Goal: Contribute content: Contribute content

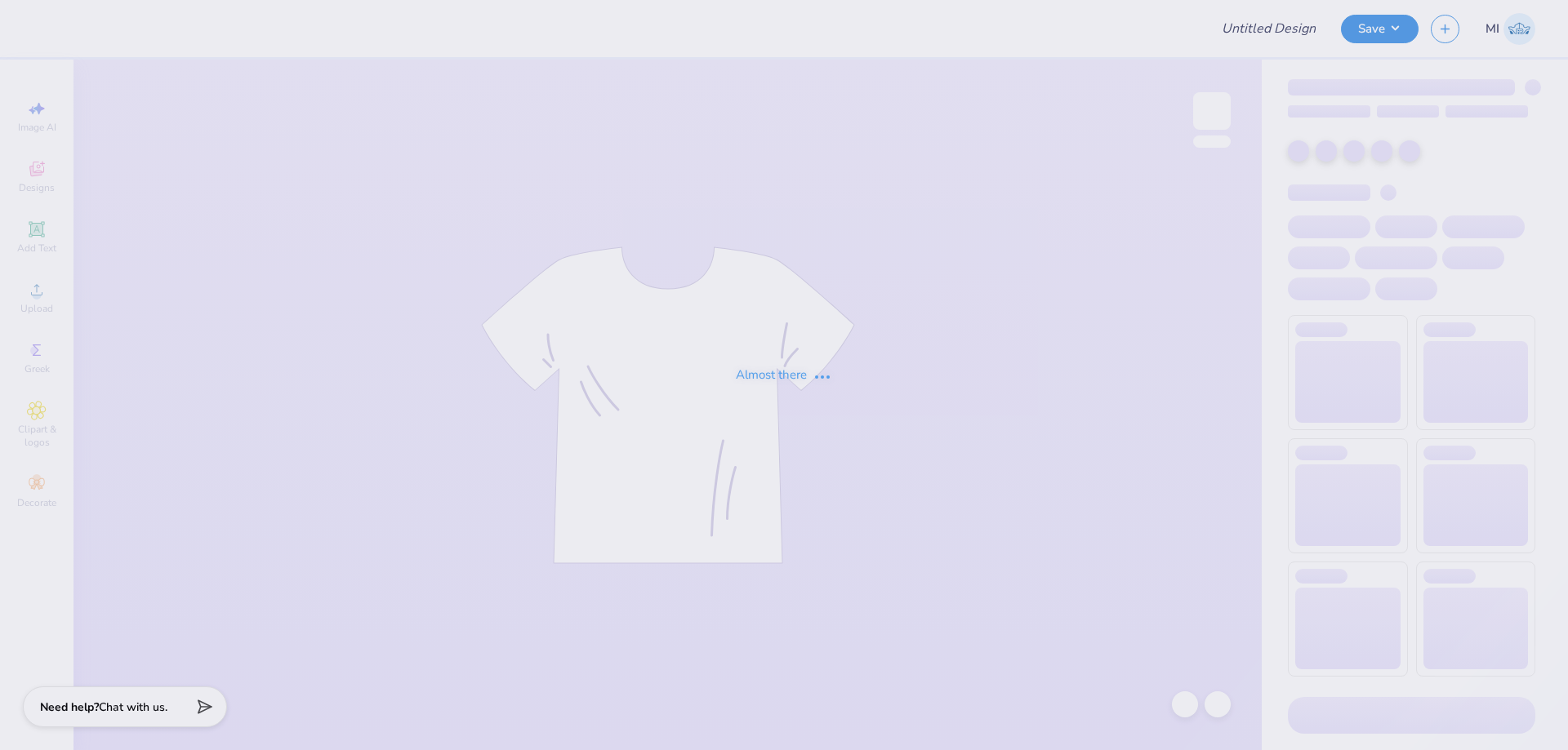
type input "FPS238807"
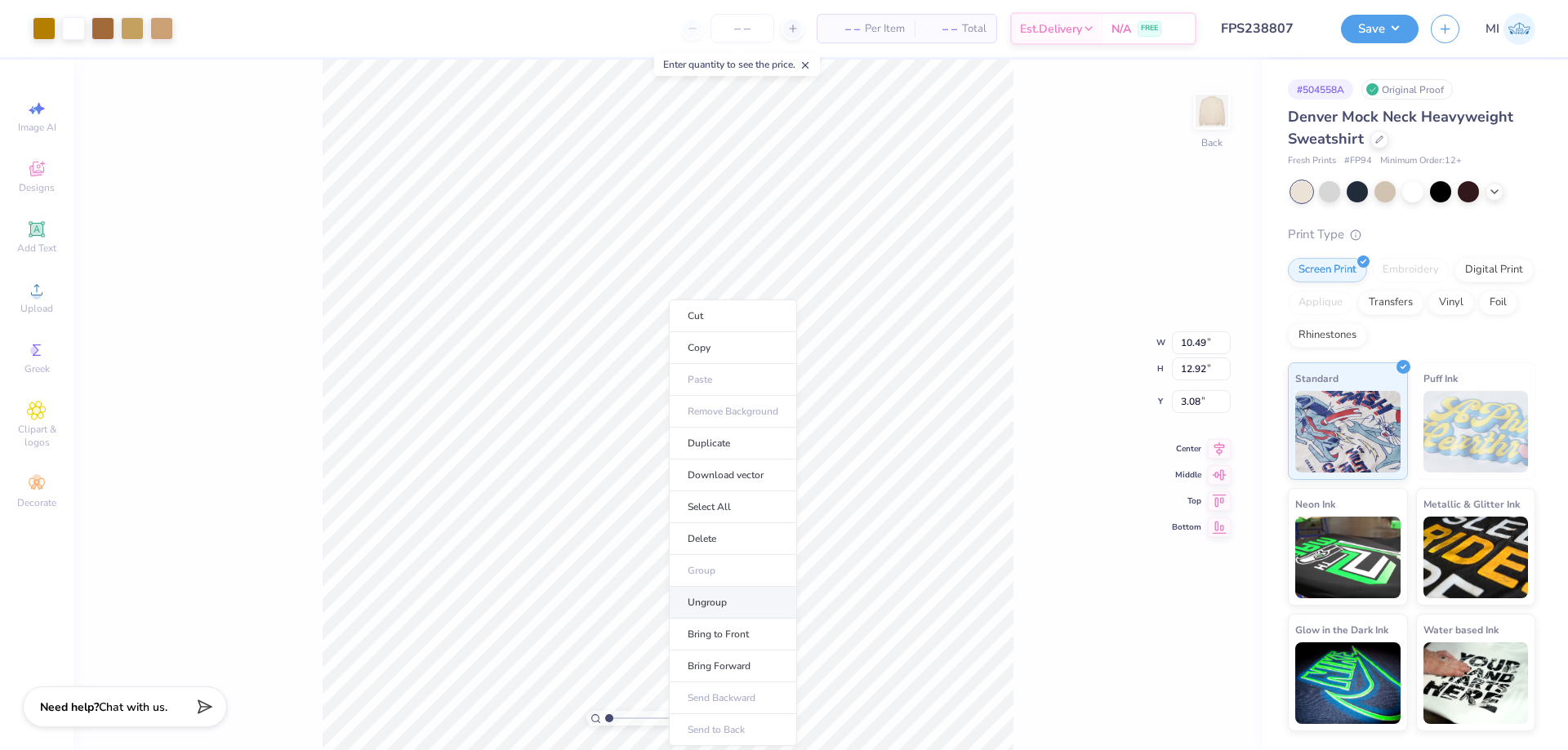
click at [741, 601] on li "Ungroup" at bounding box center [733, 602] width 129 height 32
type input "10.17"
type input "8.65"
type input "5.20"
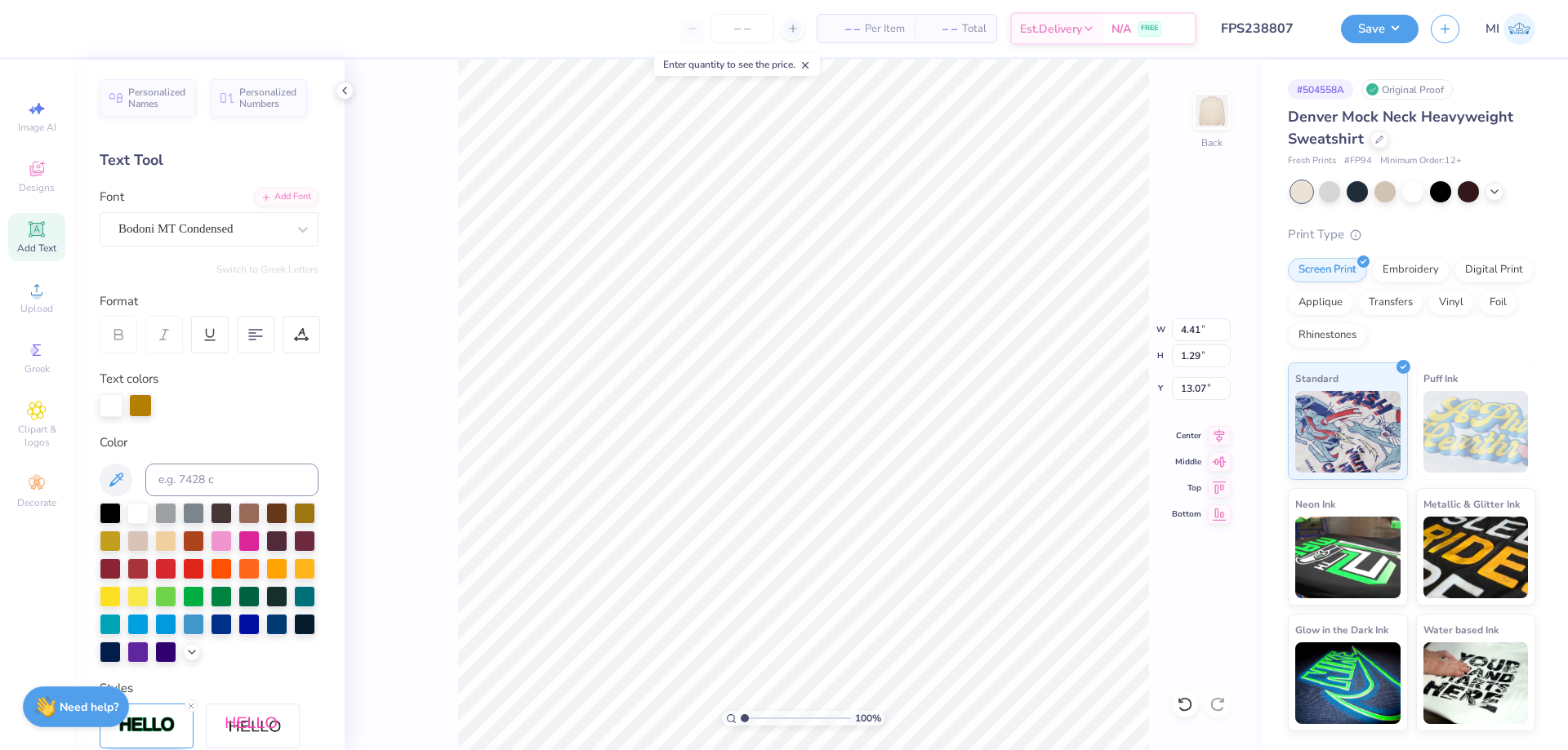
type input "5.75"
type input "1.55"
type input "14.45"
click at [41, 293] on icon at bounding box center [36, 290] width 19 height 19
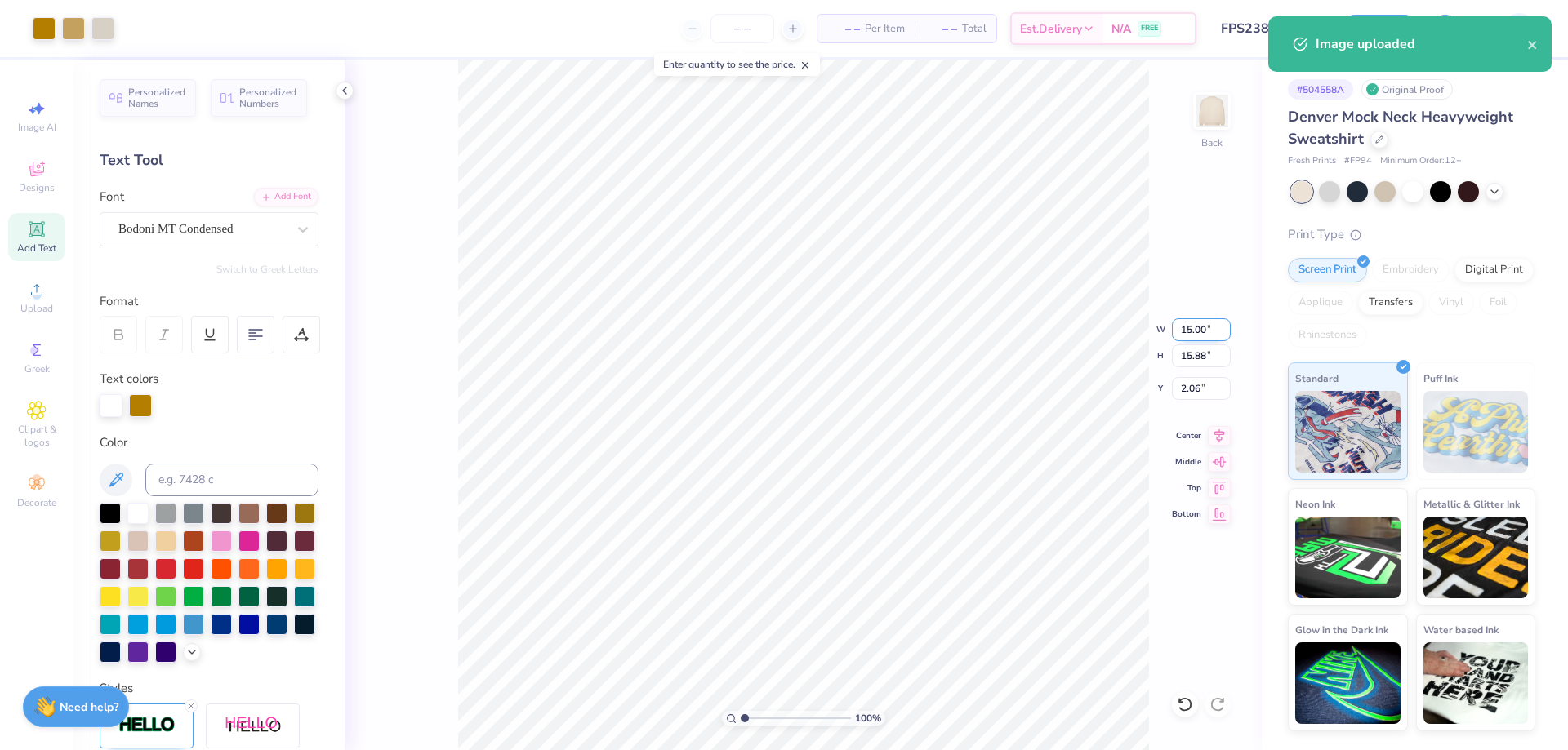
click at [1197, 327] on input "15.00" at bounding box center [1200, 330] width 59 height 23
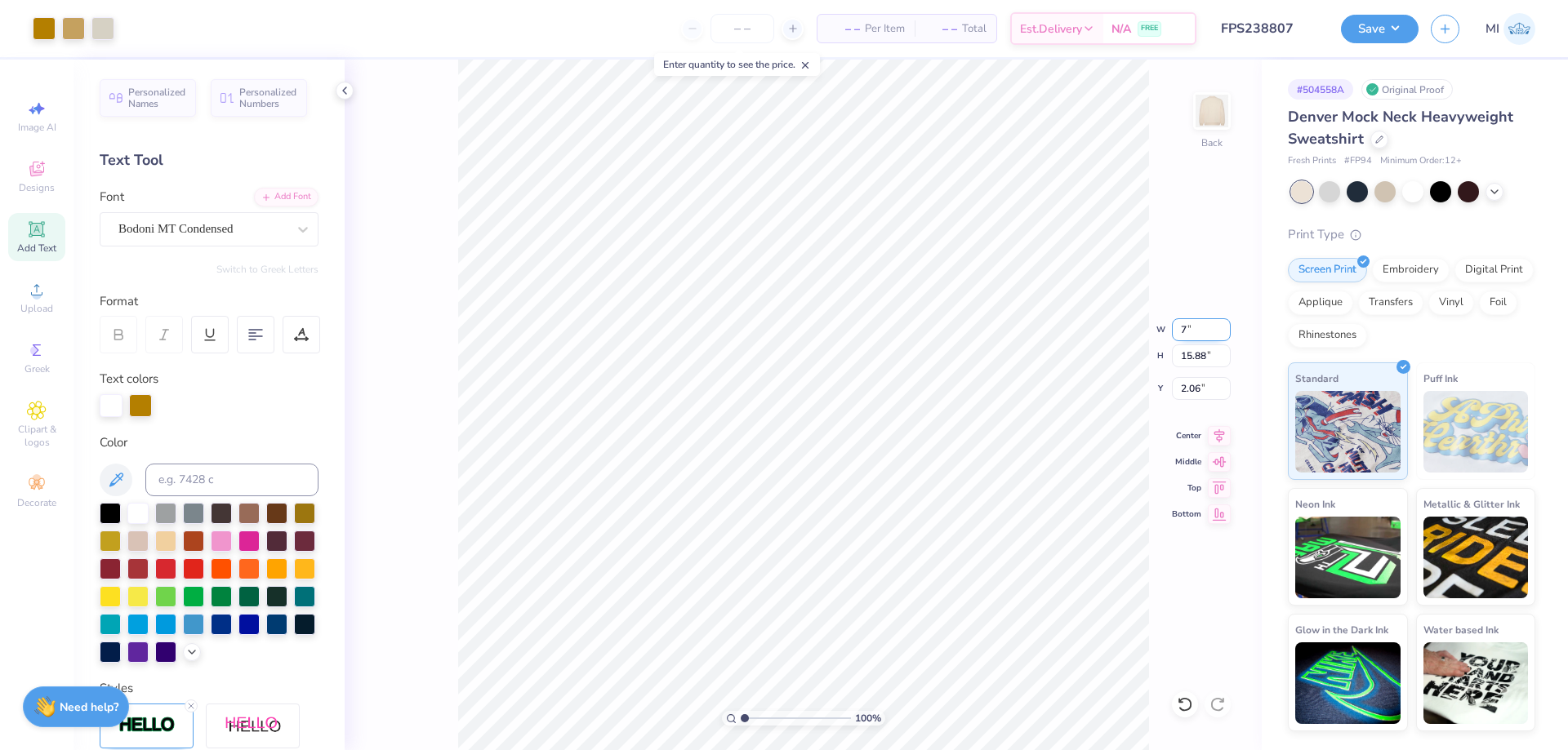
type input "7.00"
type input "7.41"
type input "5.25"
type input "8.80"
type input "9.32"
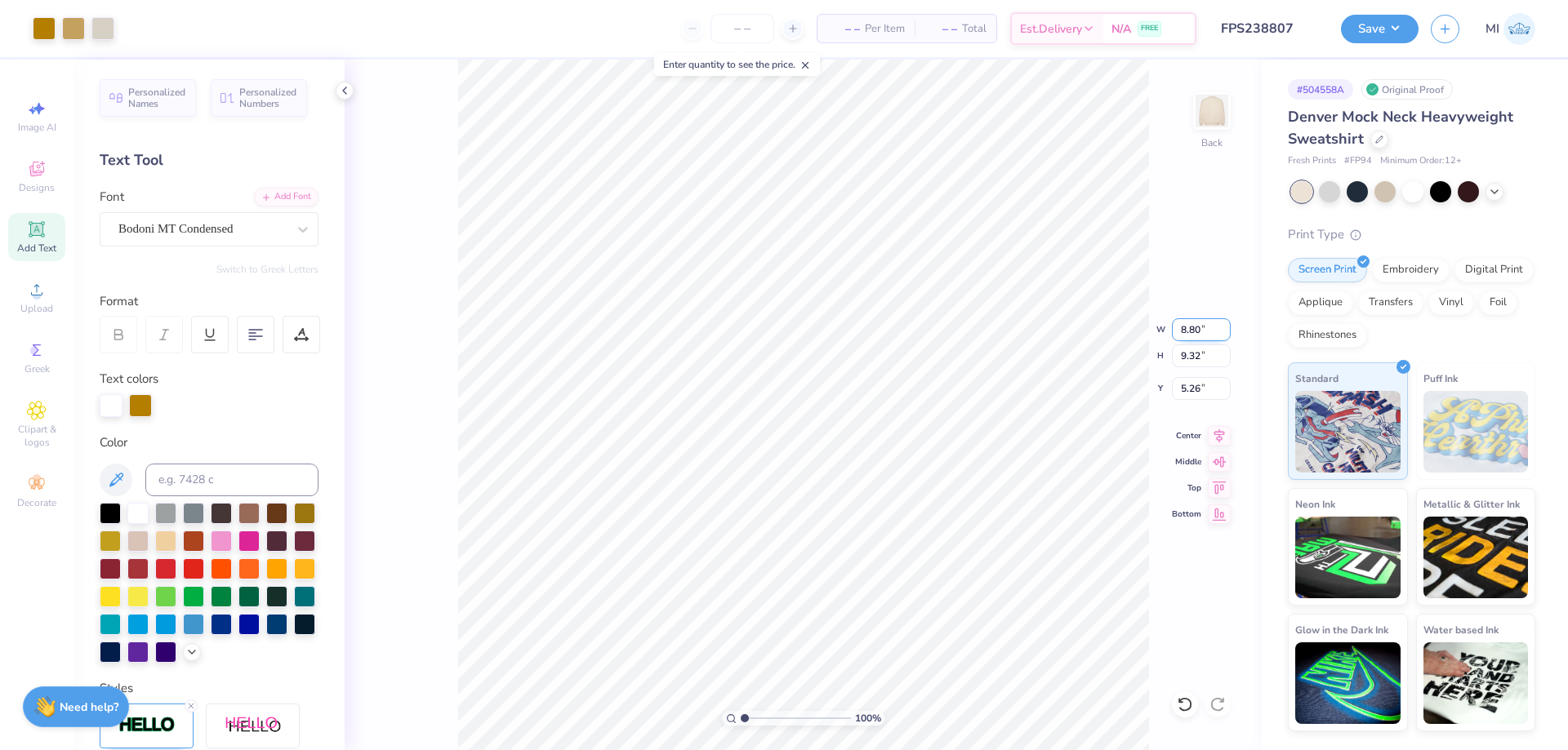
type input "5.34"
type input "10.40"
type input "4.27"
type input "3.12"
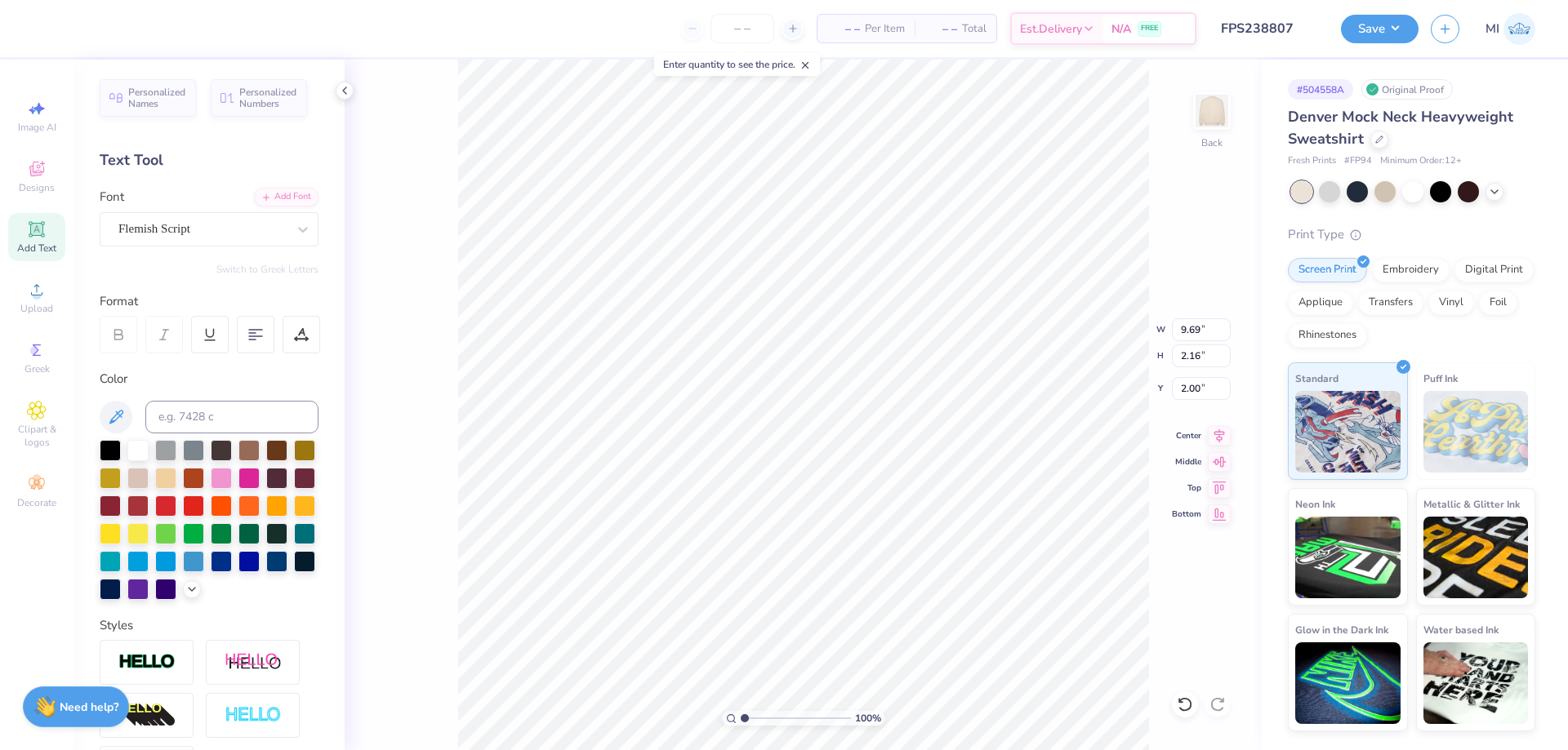
type input "10.40"
type input "4.27"
type input "3.12"
click at [146, 223] on div "Flemish Script" at bounding box center [202, 229] width 172 height 25
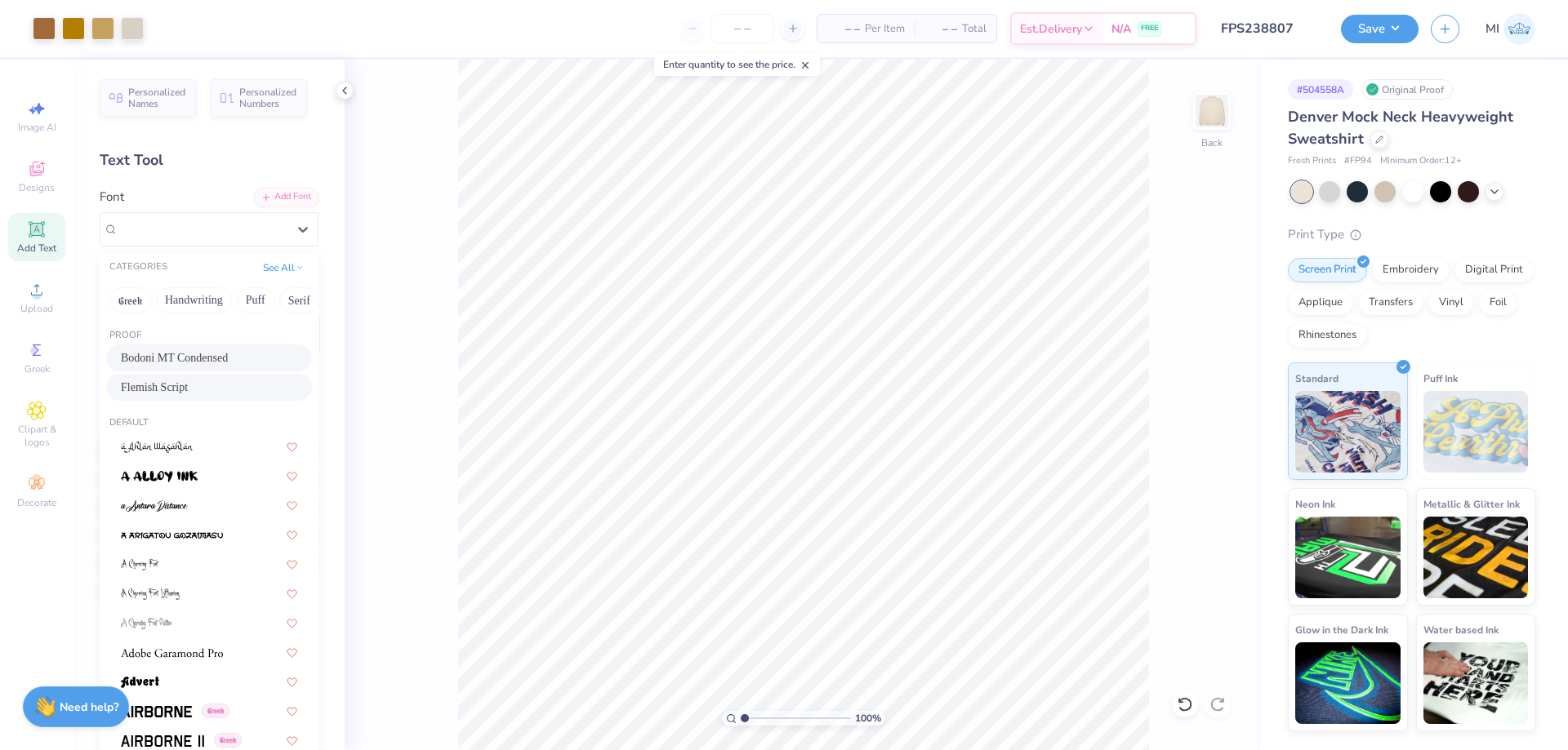
click at [36, 239] on div "Add Text" at bounding box center [37, 237] width 58 height 48
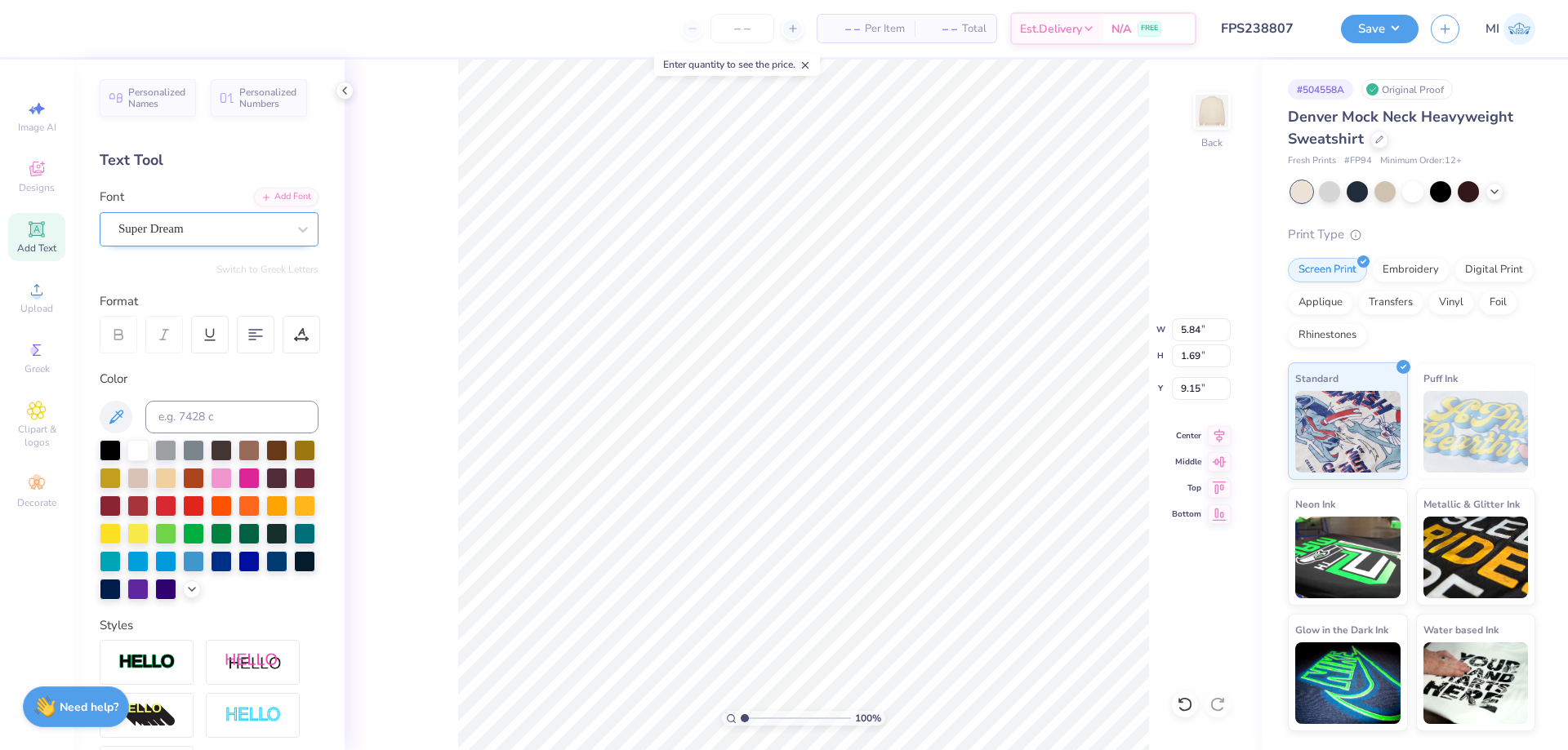
click at [227, 234] on div "Super Dream" at bounding box center [202, 229] width 172 height 25
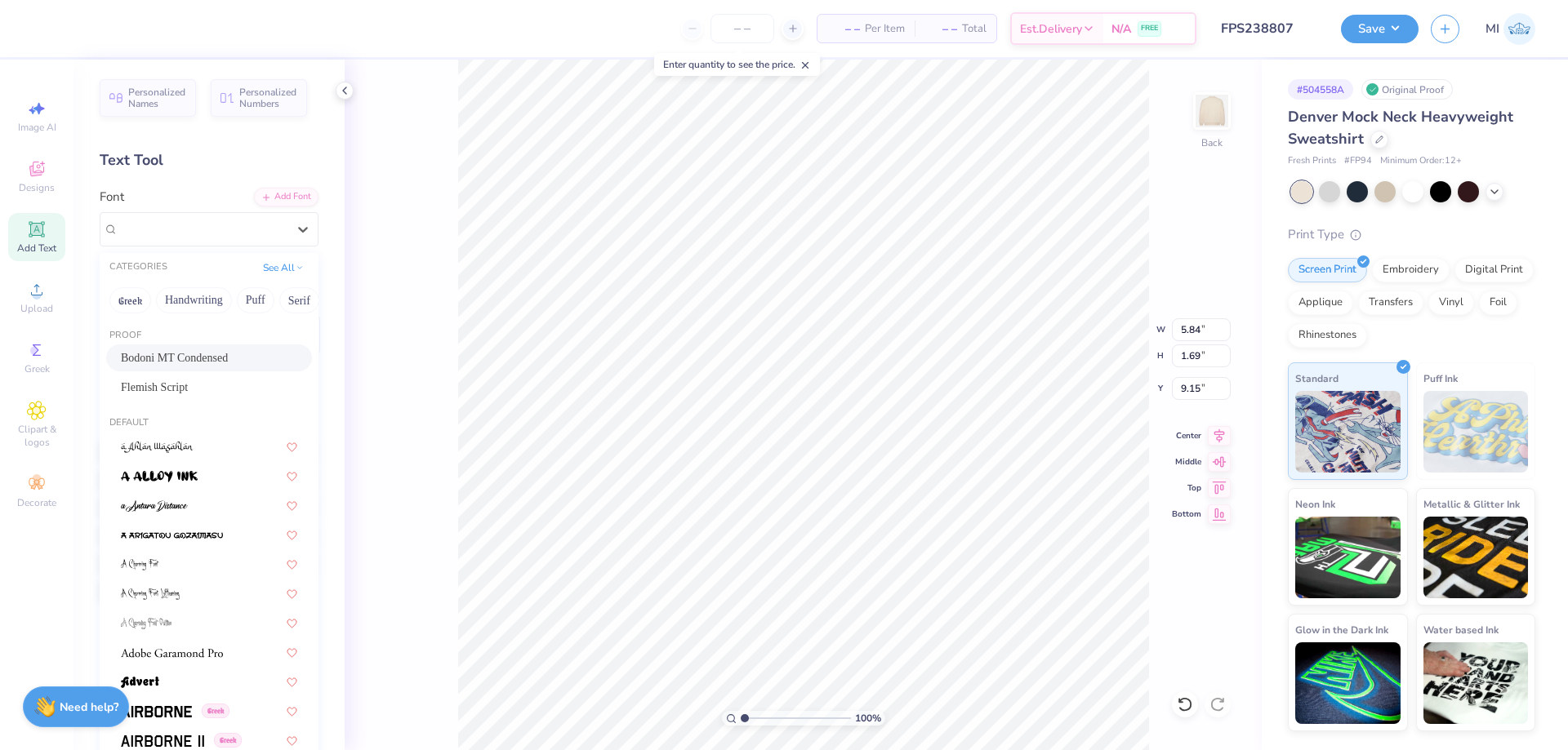
click at [217, 354] on div "Bodoni MT Condensed" at bounding box center [209, 358] width 177 height 17
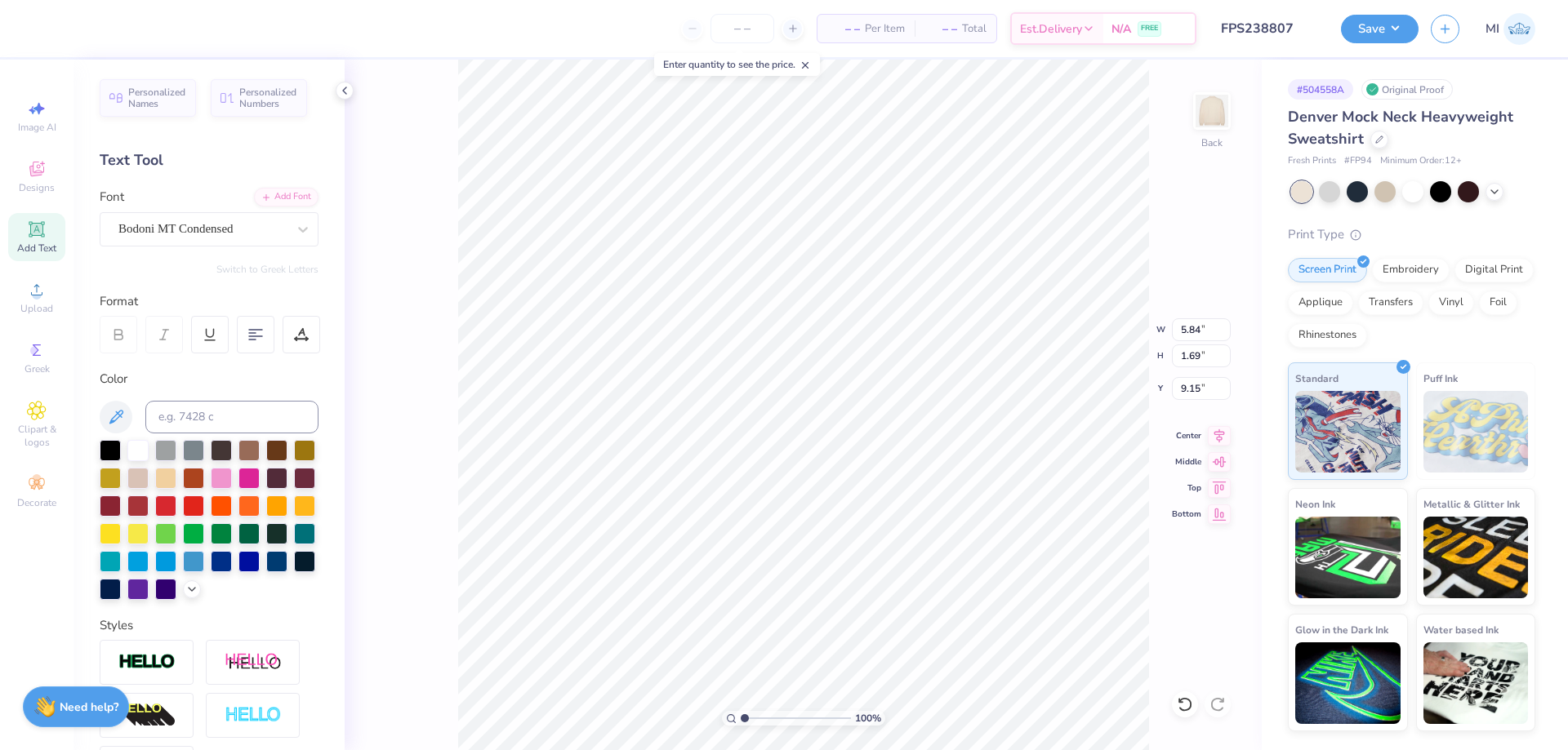
type input "3.44"
type input "1.54"
type input "9.23"
type textarea "THEATER SOCIETY"
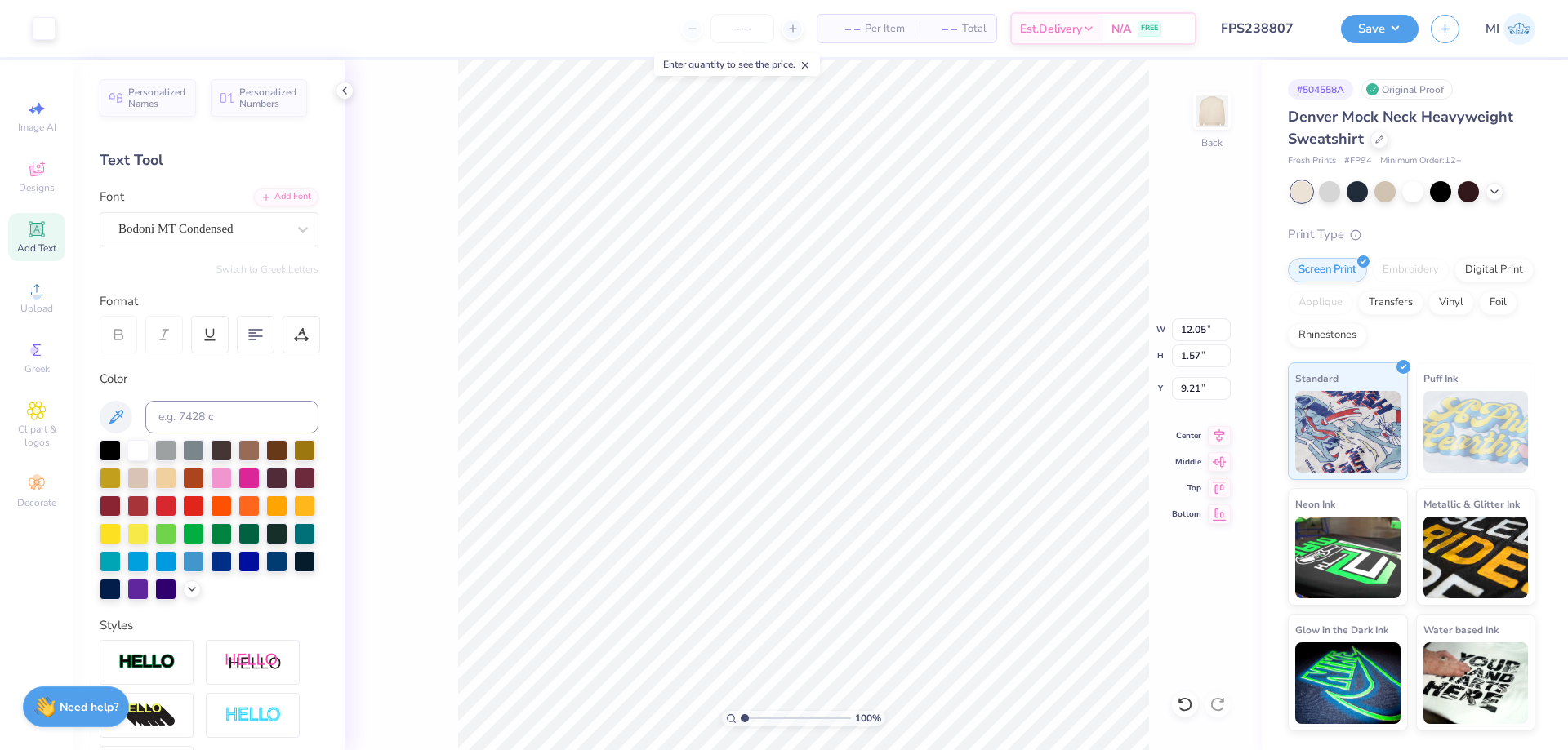
scroll to position [196, 0]
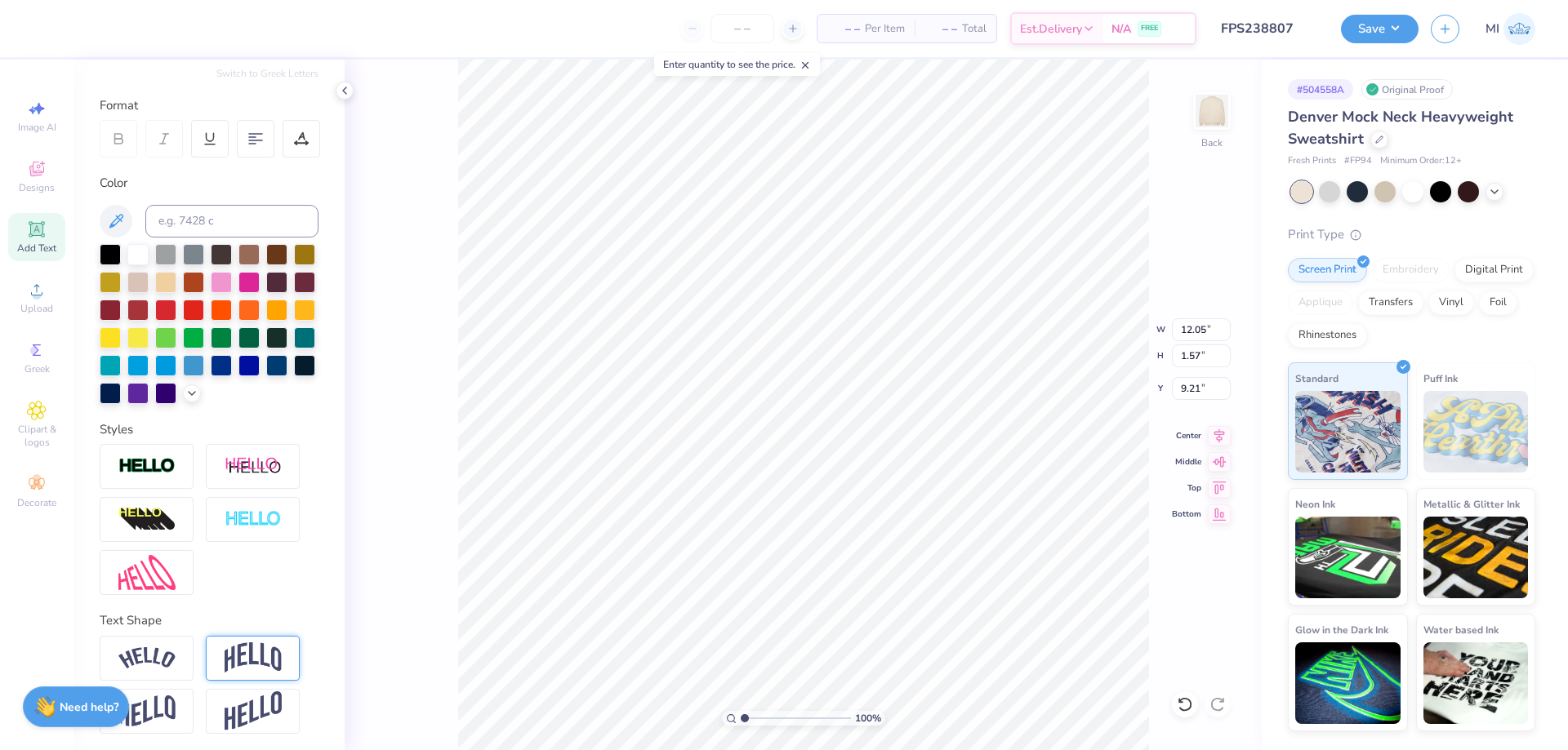
click at [260, 655] on img at bounding box center [253, 658] width 58 height 31
type input "3.84"
type input "8.08"
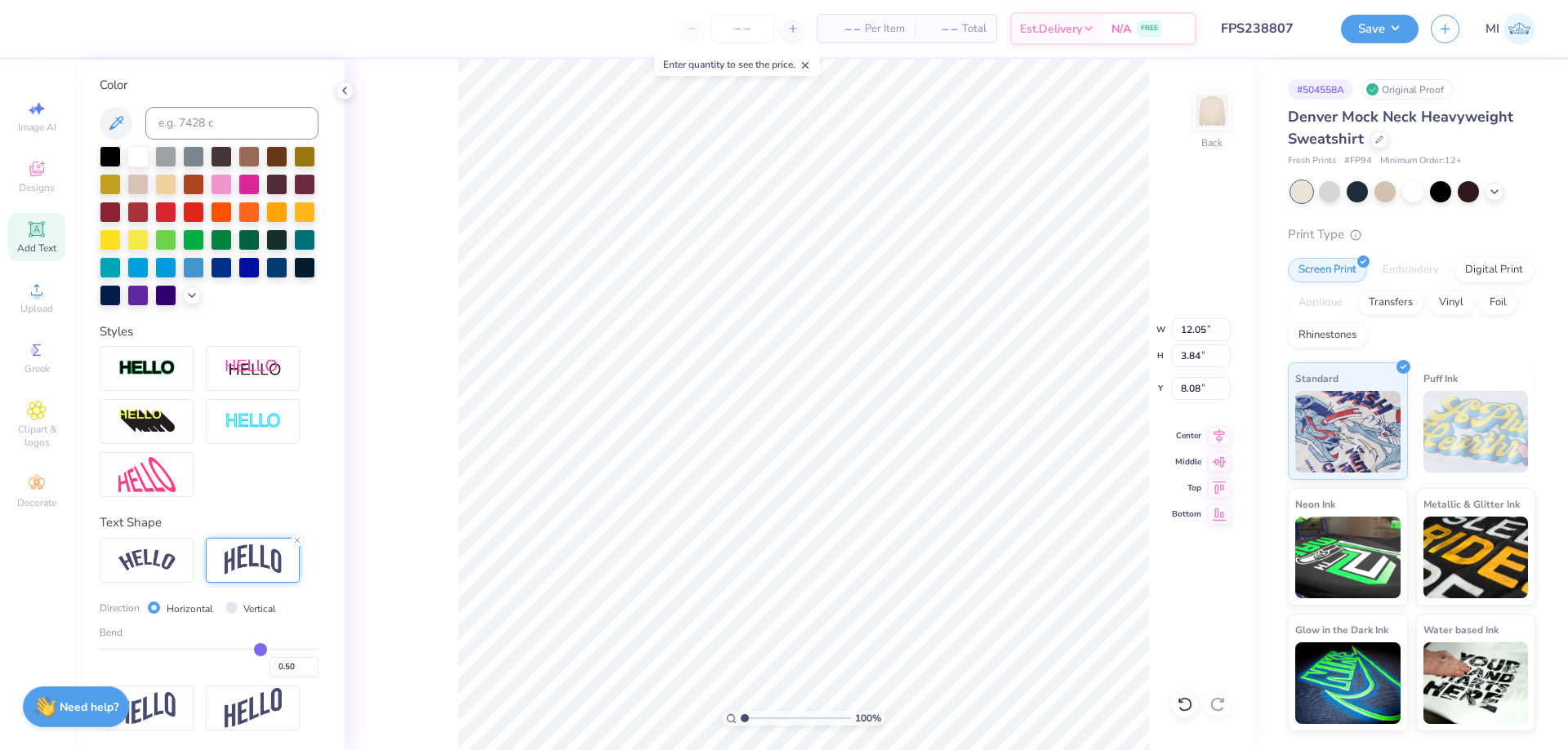
scroll to position [296, 0]
drag, startPoint x: 286, startPoint y: 671, endPoint x: 299, endPoint y: 673, distance: 13.2
click at [299, 673] on input "0.50" at bounding box center [294, 667] width 49 height 20
type input "0.35"
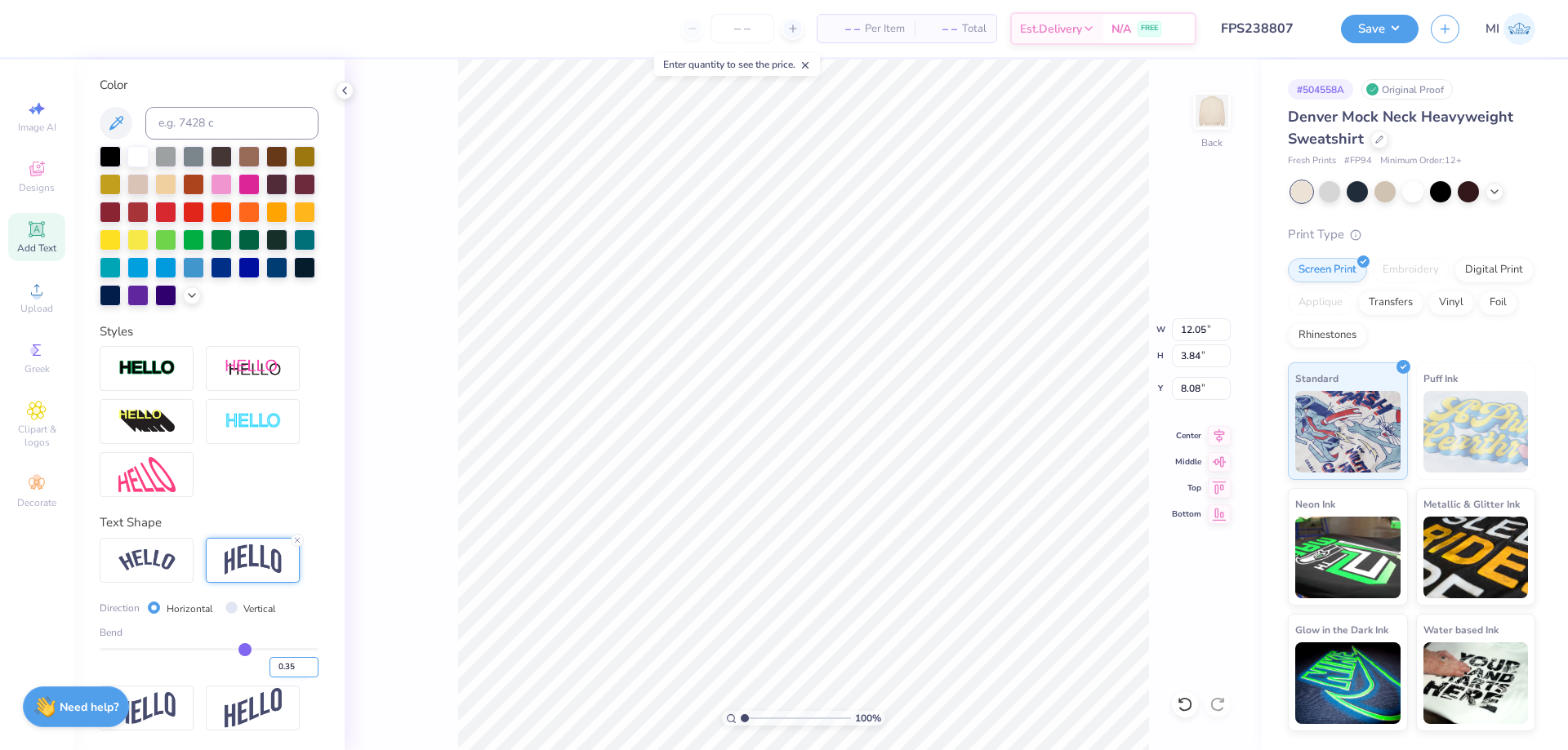
type input "3.11"
type input "8.44"
click at [178, 480] on div at bounding box center [147, 475] width 94 height 45
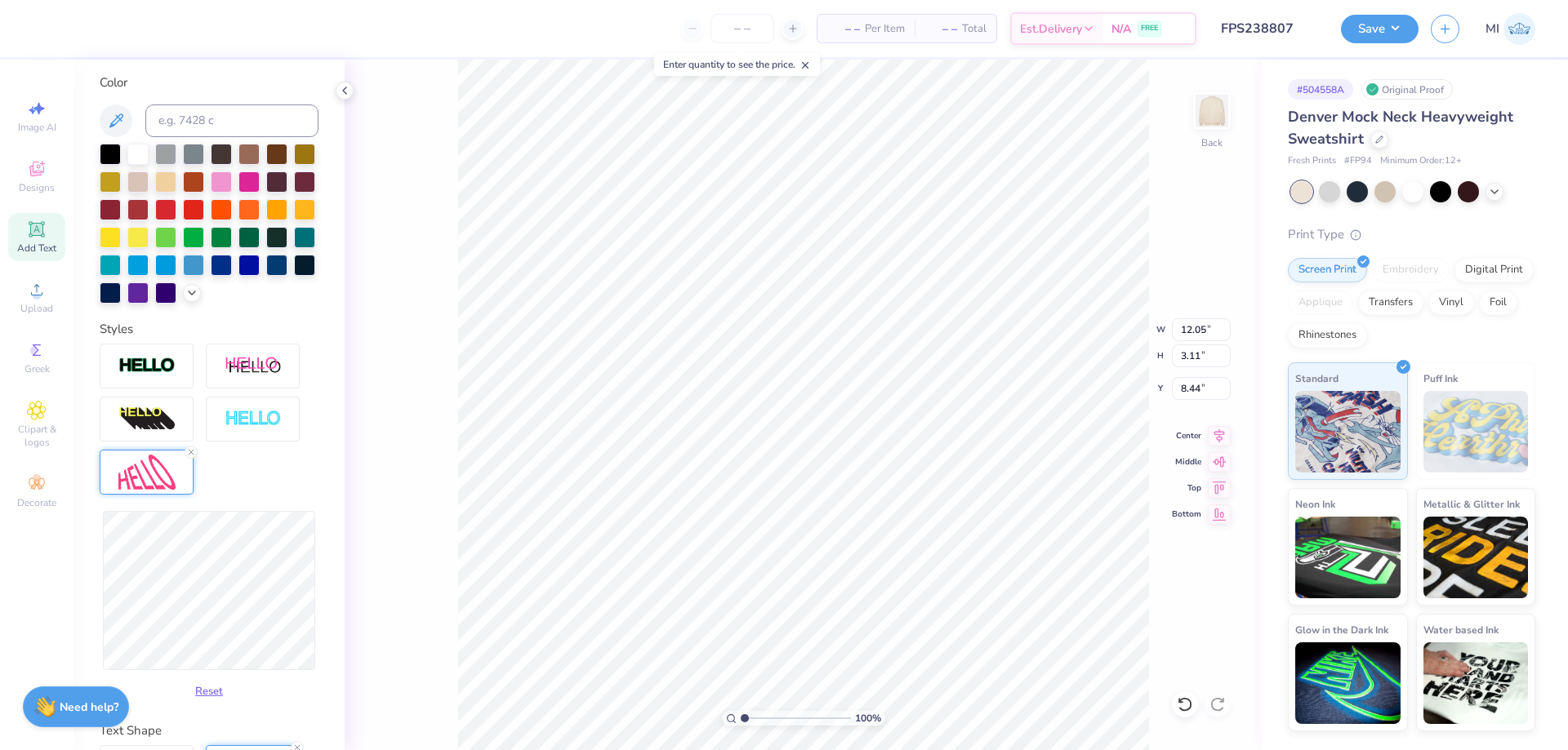
type input "12.09"
type input "3.86"
type input "8.07"
type input "11.99"
type input "3.97"
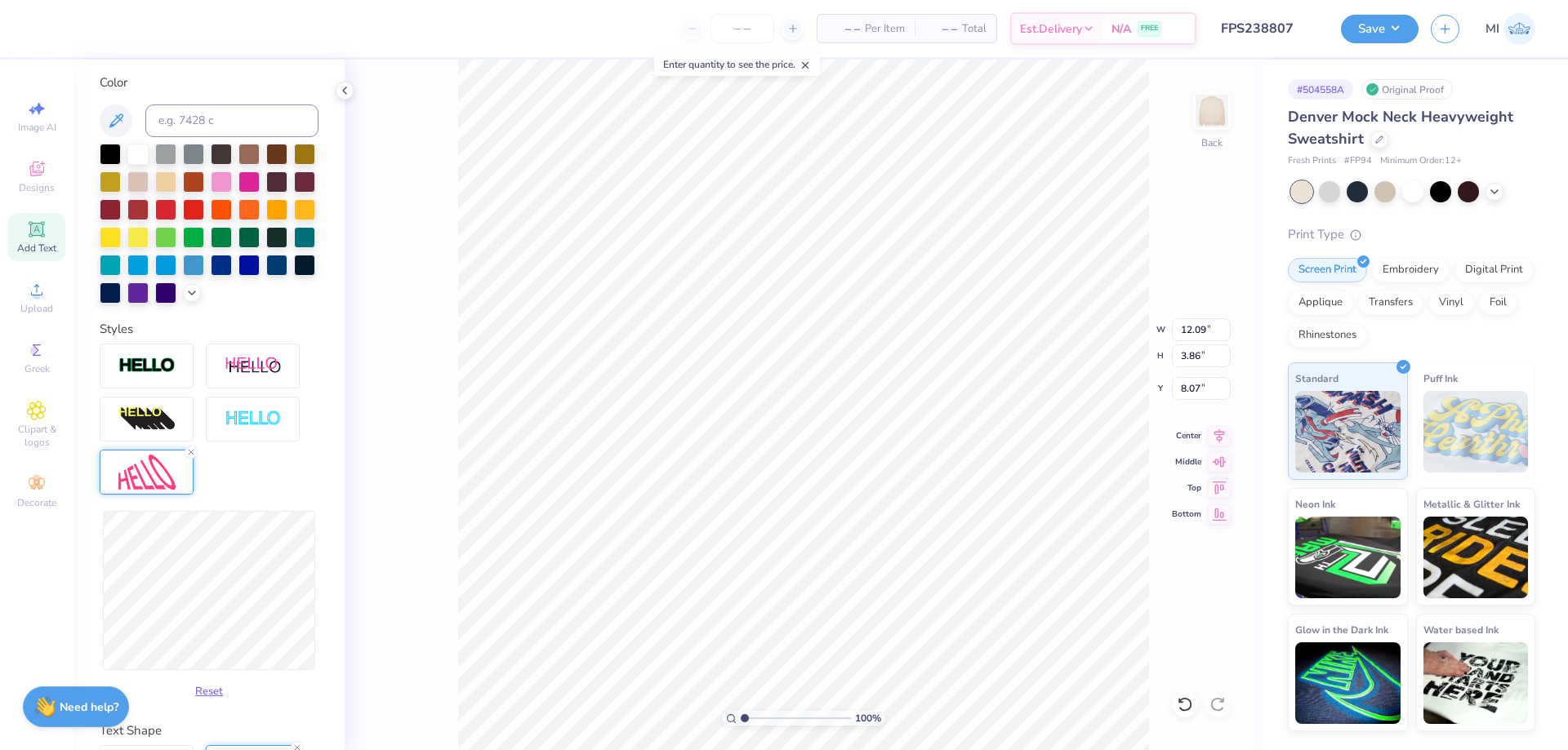
type input "8.01"
type input "12.03"
type input "4.76"
type input "7.62"
type input "11.99"
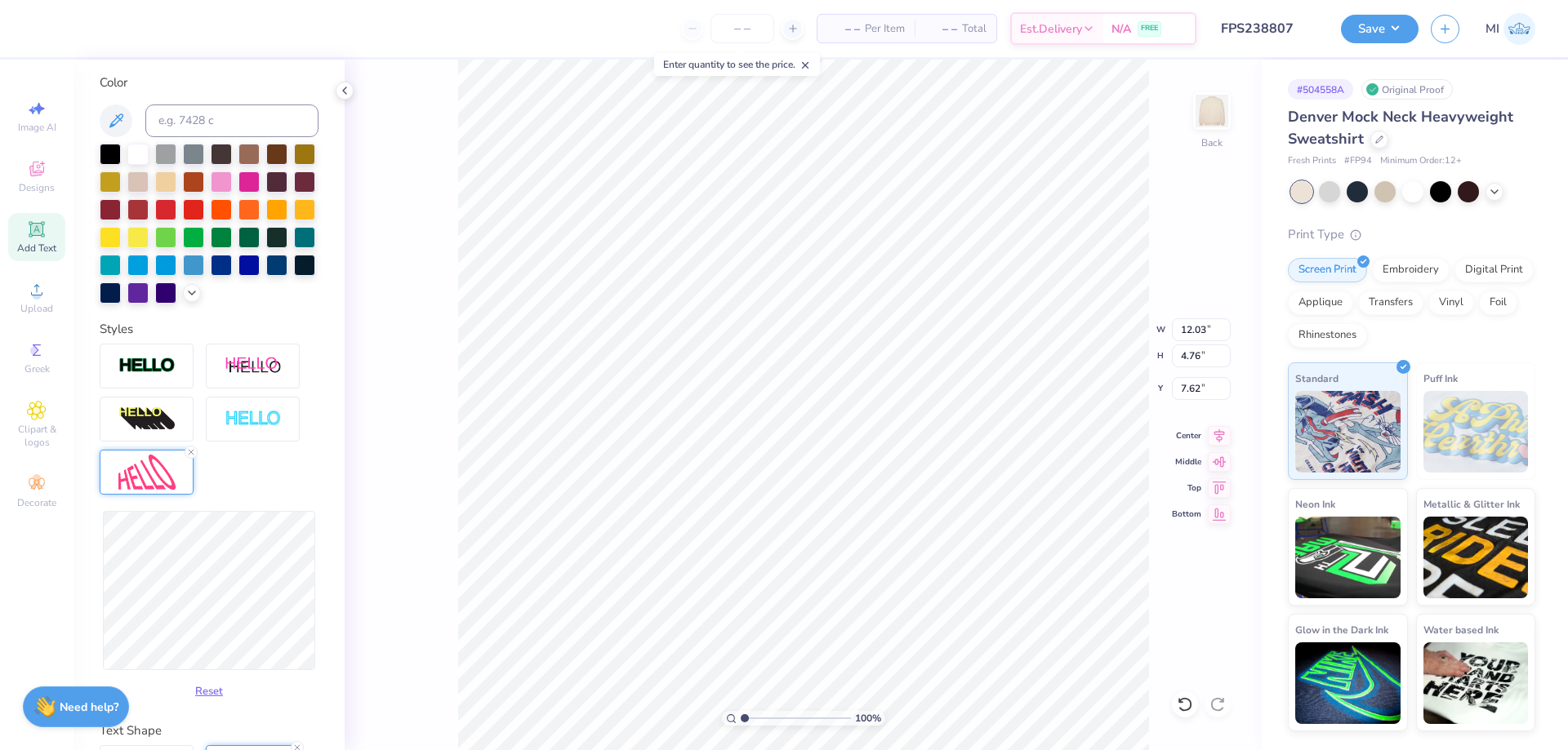
type input "4.66"
type input "7.67"
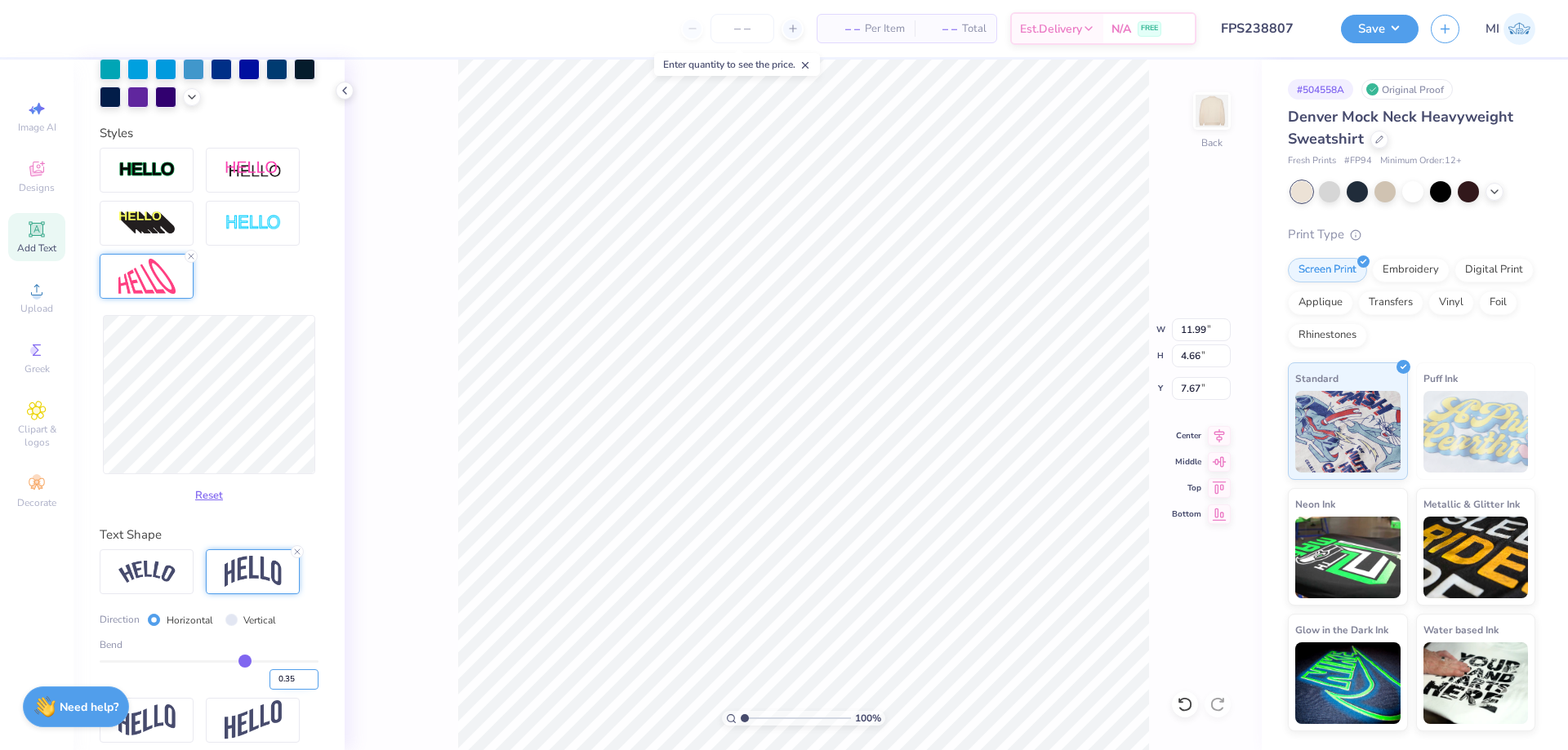
drag, startPoint x: 298, startPoint y: 680, endPoint x: 287, endPoint y: 684, distance: 11.7
click at [287, 684] on input "0.35" at bounding box center [294, 679] width 49 height 20
type input "0.20"
type input "0.2"
type input "9.55"
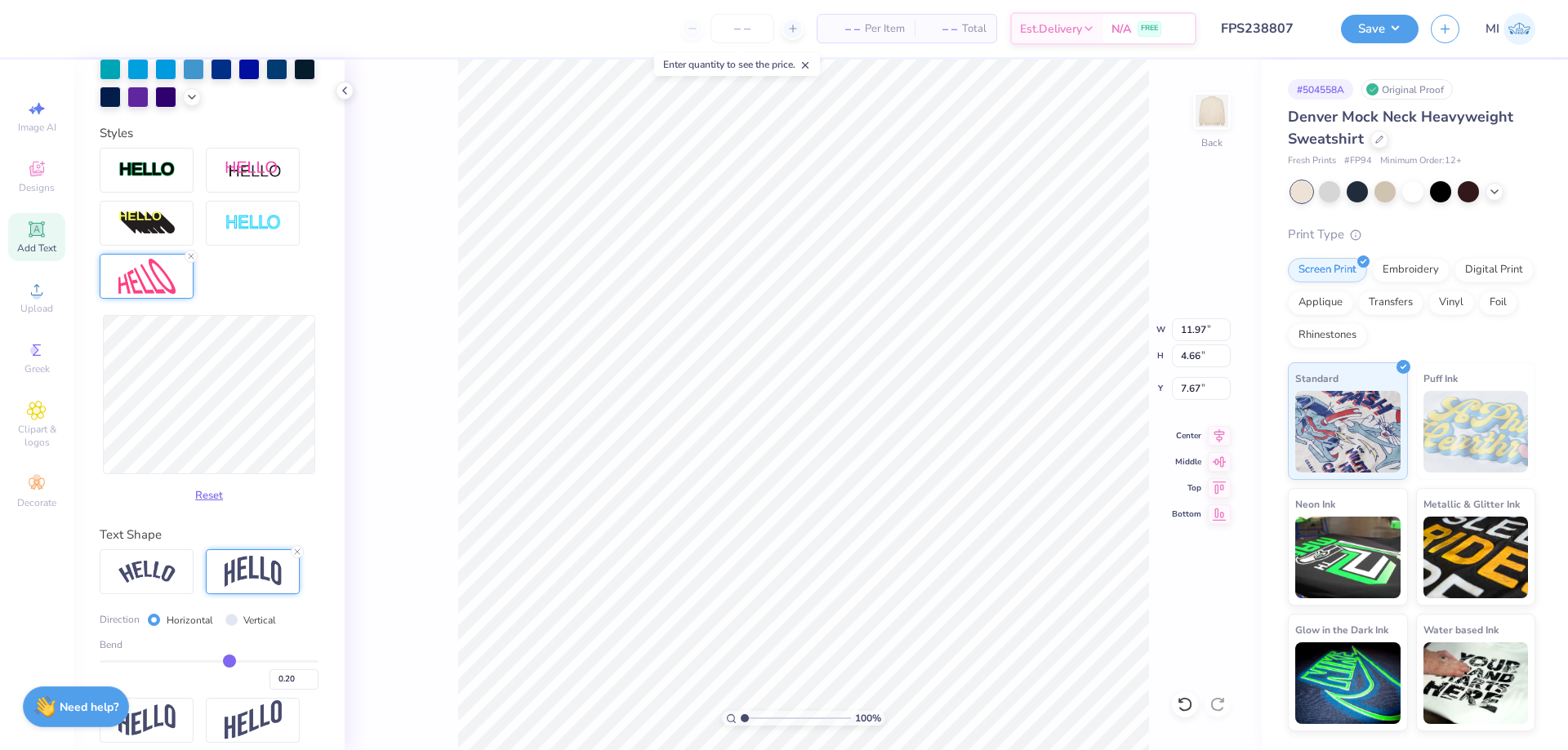
type input "3.72"
type input "3.00"
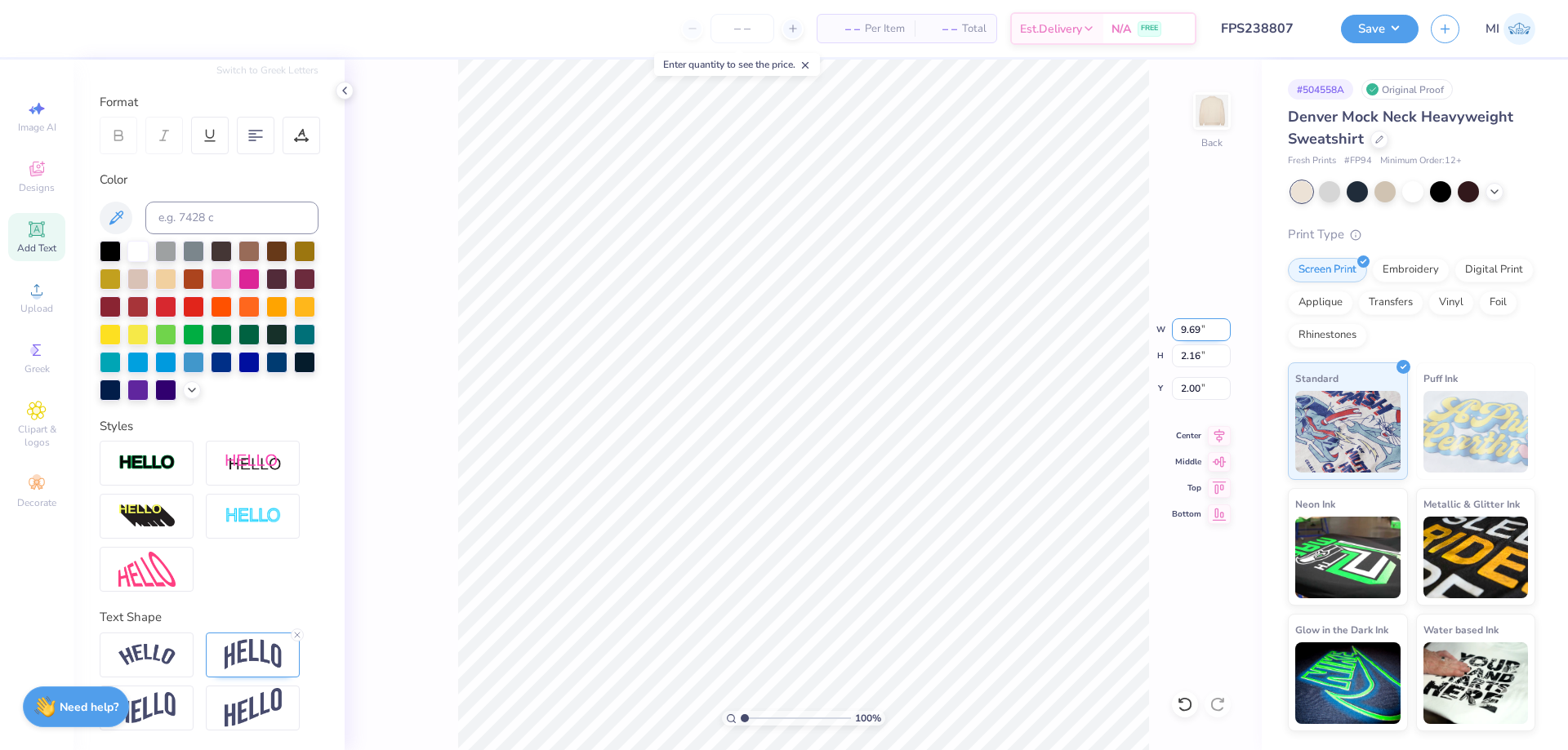
click at [1185, 328] on input "9.69" at bounding box center [1200, 330] width 59 height 23
click at [1185, 327] on input "9.69" at bounding box center [1200, 330] width 59 height 23
type input "15.00"
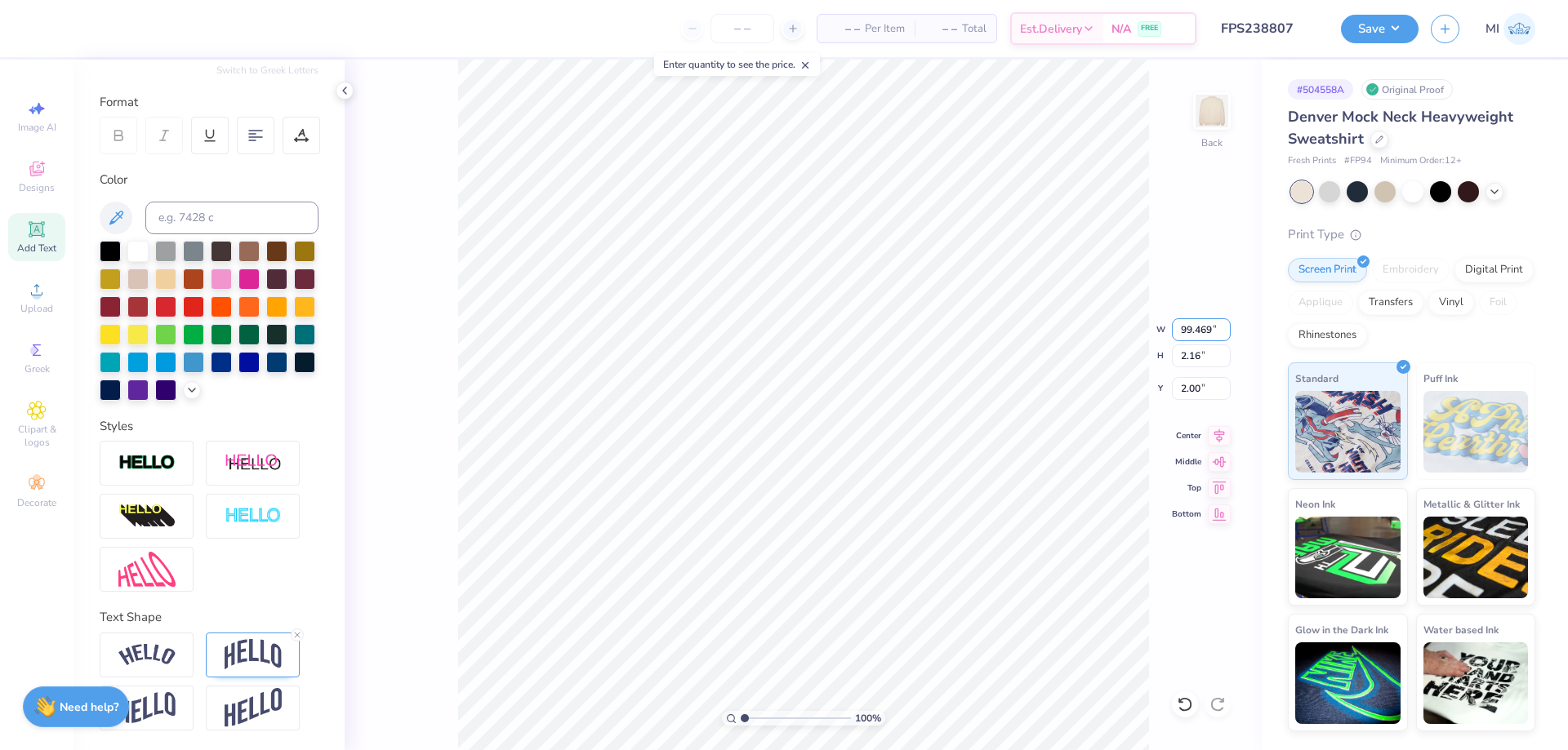
type input "3.34"
type input "1.41"
drag, startPoint x: 1209, startPoint y: 327, endPoint x: 1074, endPoint y: 318, distance: 135.3
click at [1172, 318] on input "15.00" at bounding box center [1200, 330] width 59 height 23
type input "9.40"
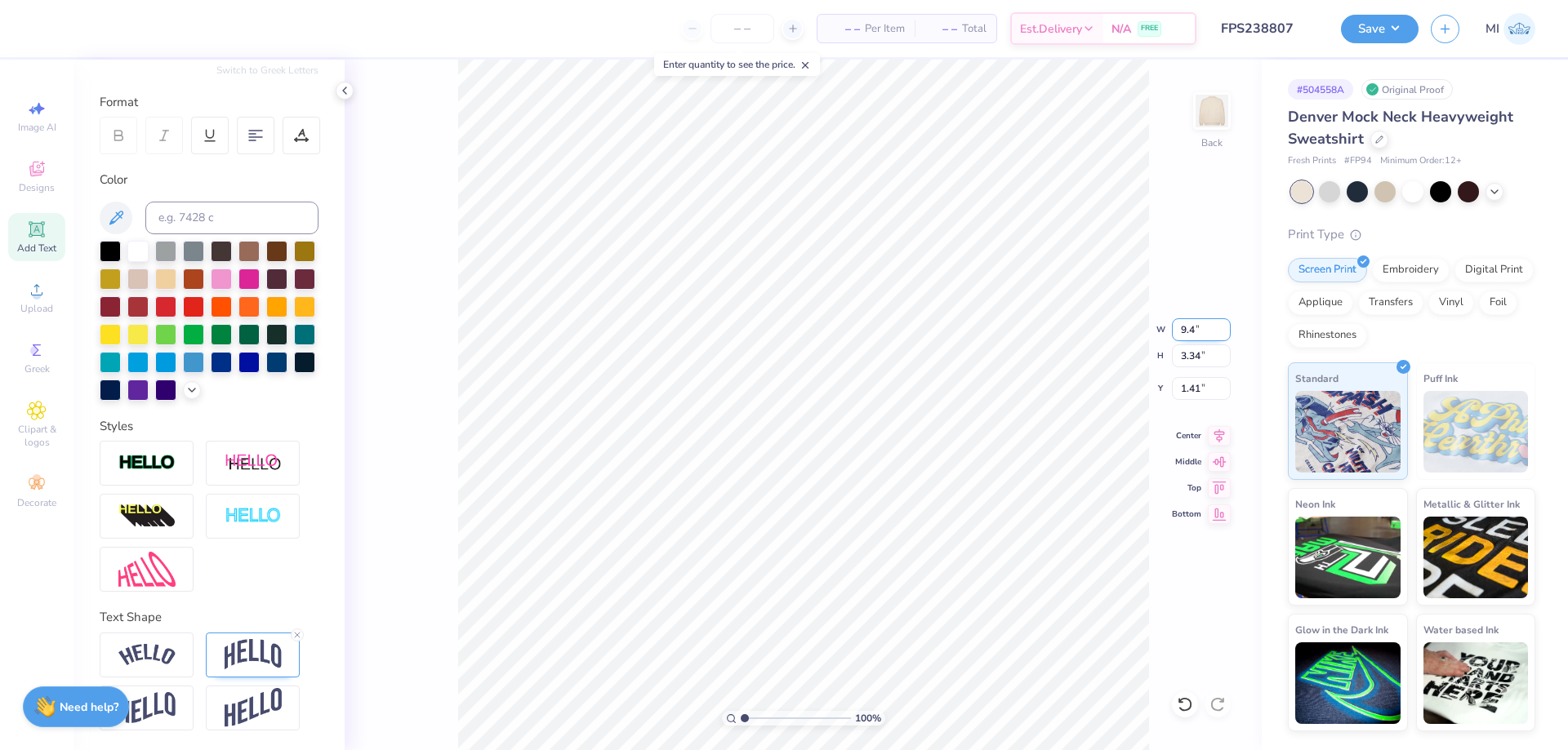
type input "2.10"
type input "2.03"
drag, startPoint x: 1189, startPoint y: 327, endPoint x: 1239, endPoint y: 335, distance: 50.6
click at [1231, 335] on input "9.40" at bounding box center [1200, 330] width 59 height 23
type input "9.00"
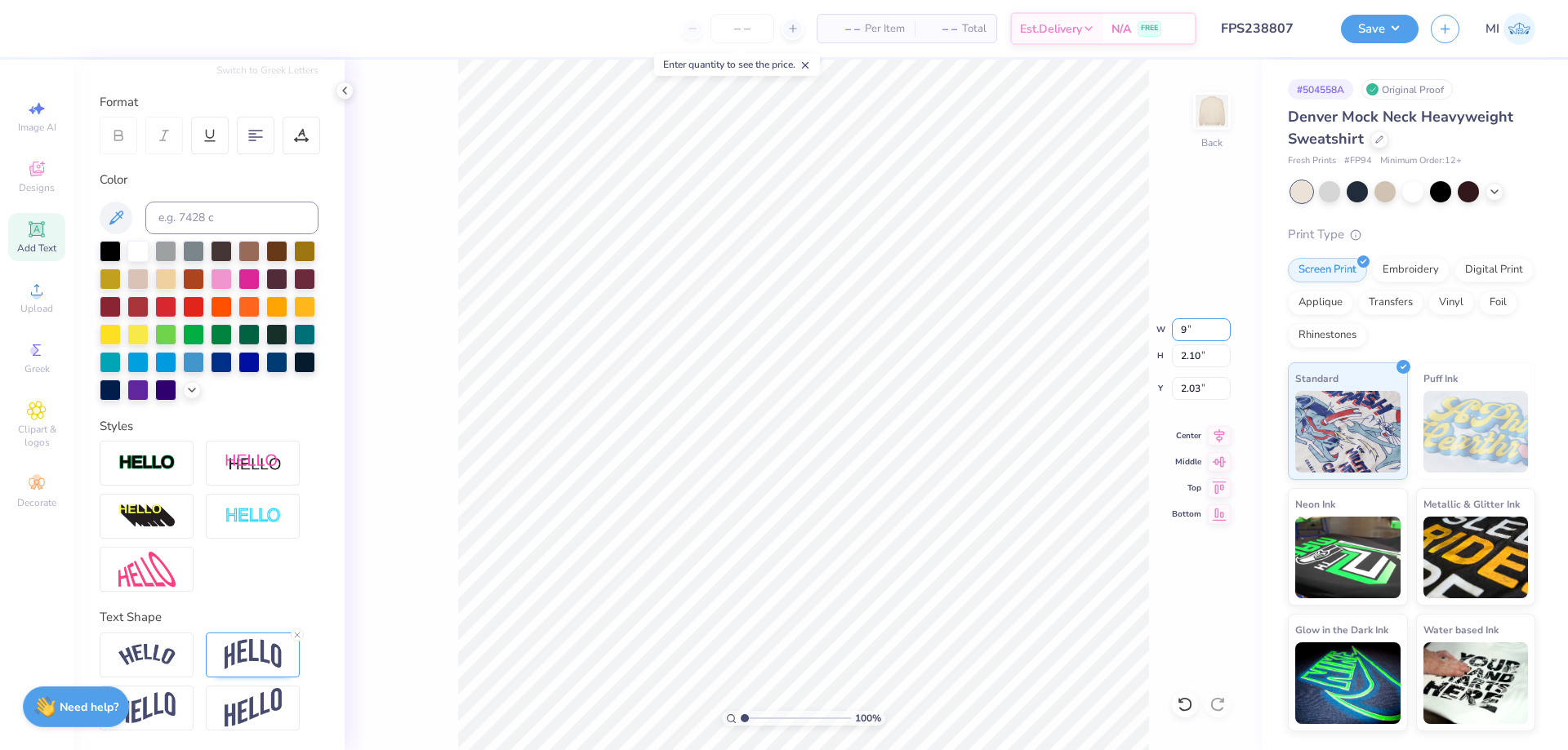
type input "2.01"
type input "2.08"
type input "3.42"
click at [771, 713] on input "range" at bounding box center [796, 717] width 110 height 14
type input "9.00"
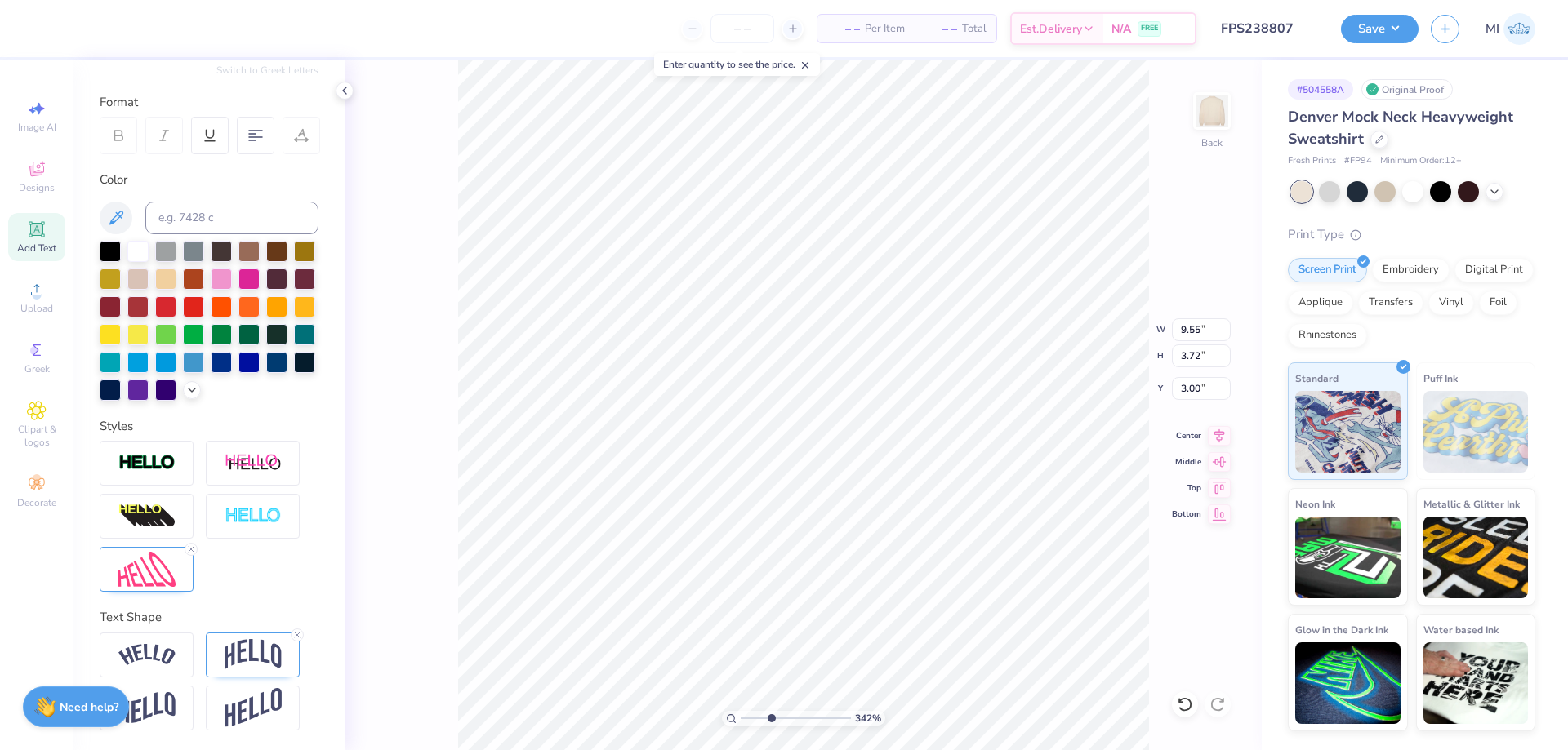
type input "2.01"
type input "1.92"
click at [997, 531] on li "Bring to Front" at bounding box center [996, 533] width 129 height 32
type input "9.55"
type input "3.72"
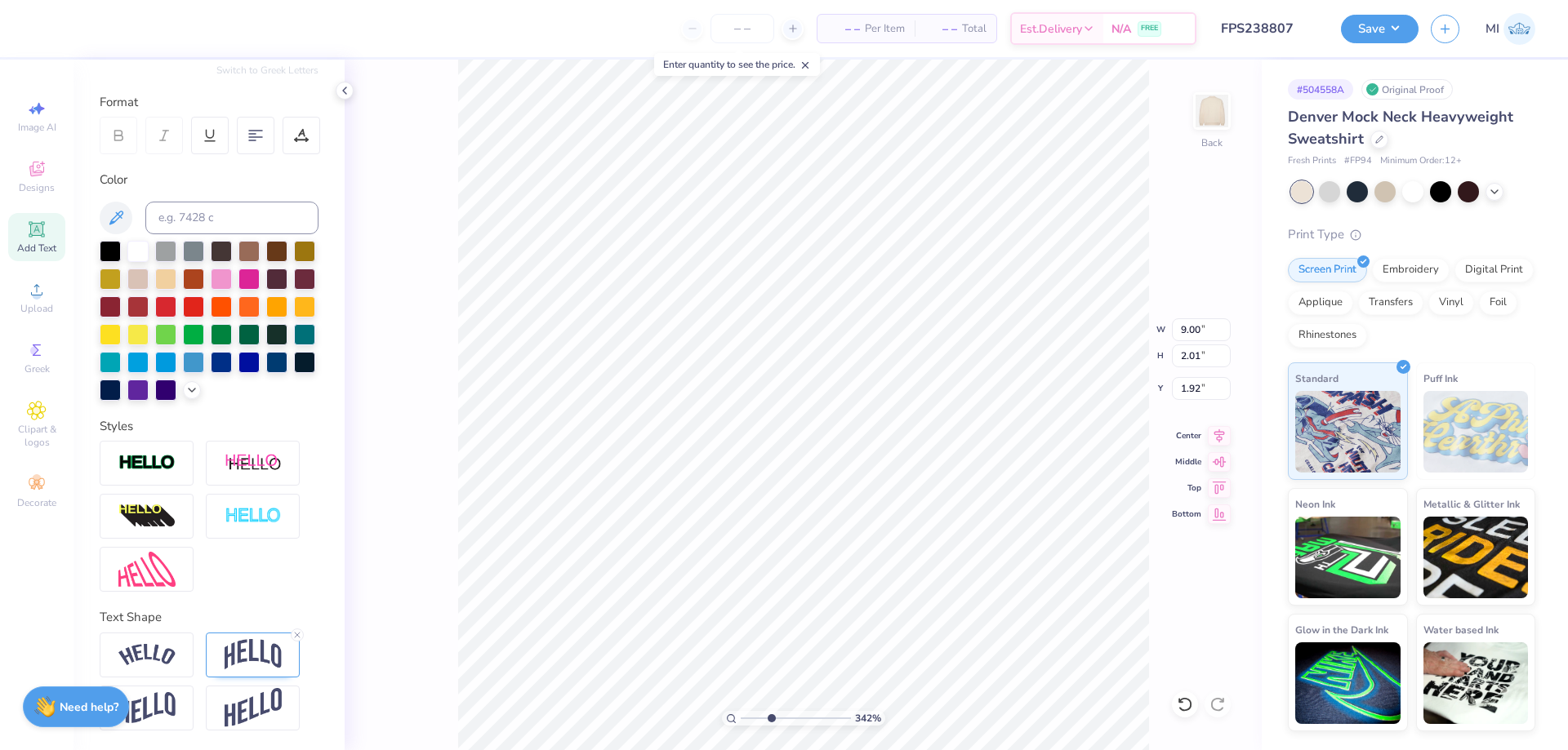
type input "2.85"
click at [129, 464] on img at bounding box center [147, 463] width 58 height 19
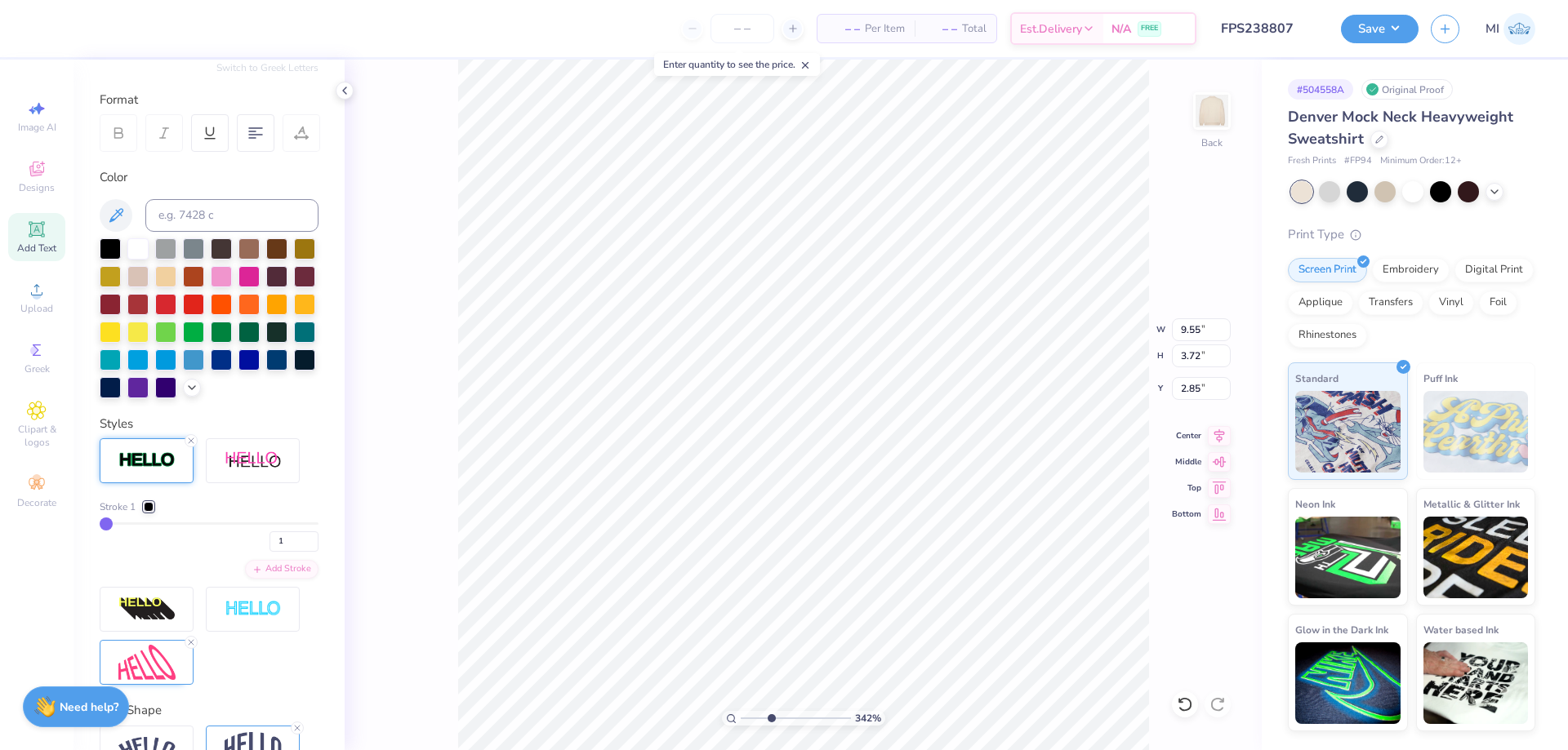
type input "9.57"
type input "3.74"
type input "2.91"
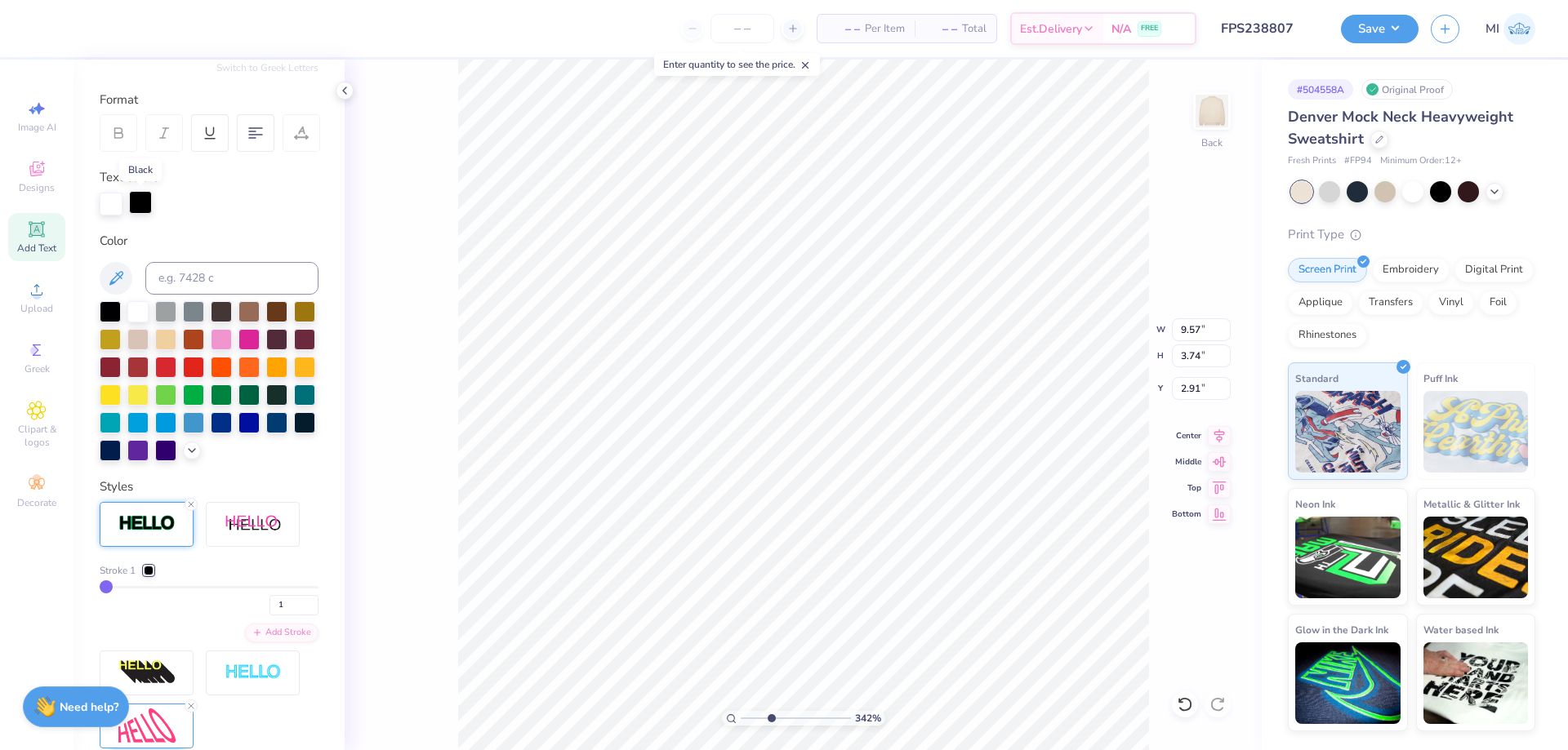
click at [147, 206] on div at bounding box center [140, 202] width 23 height 23
click at [210, 281] on input at bounding box center [232, 278] width 173 height 33
type input "7551"
drag, startPoint x: 758, startPoint y: 715, endPoint x: 720, endPoint y: 707, distance: 38.8
type input "1"
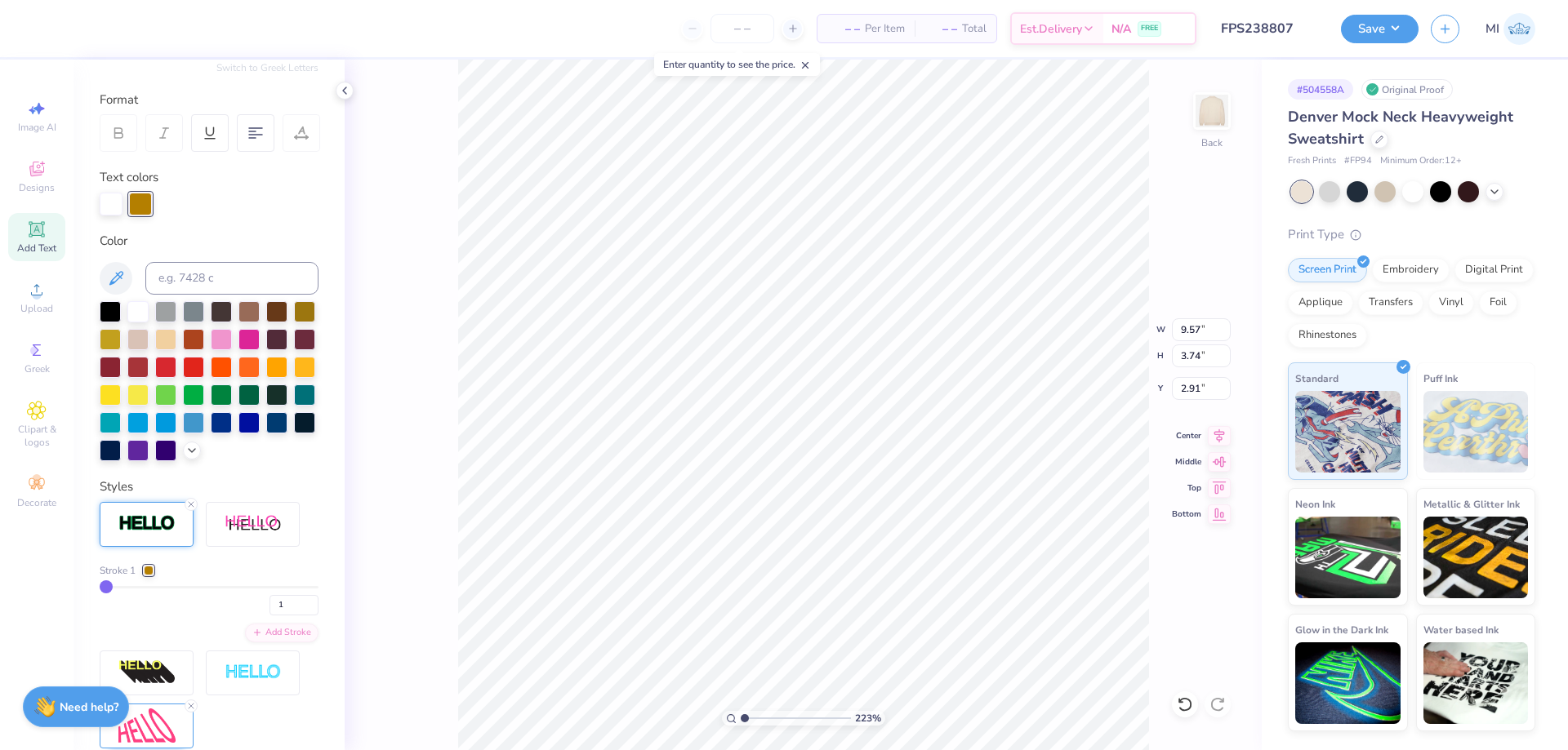
click at [741, 711] on input "range" at bounding box center [796, 717] width 110 height 14
type input "3.00"
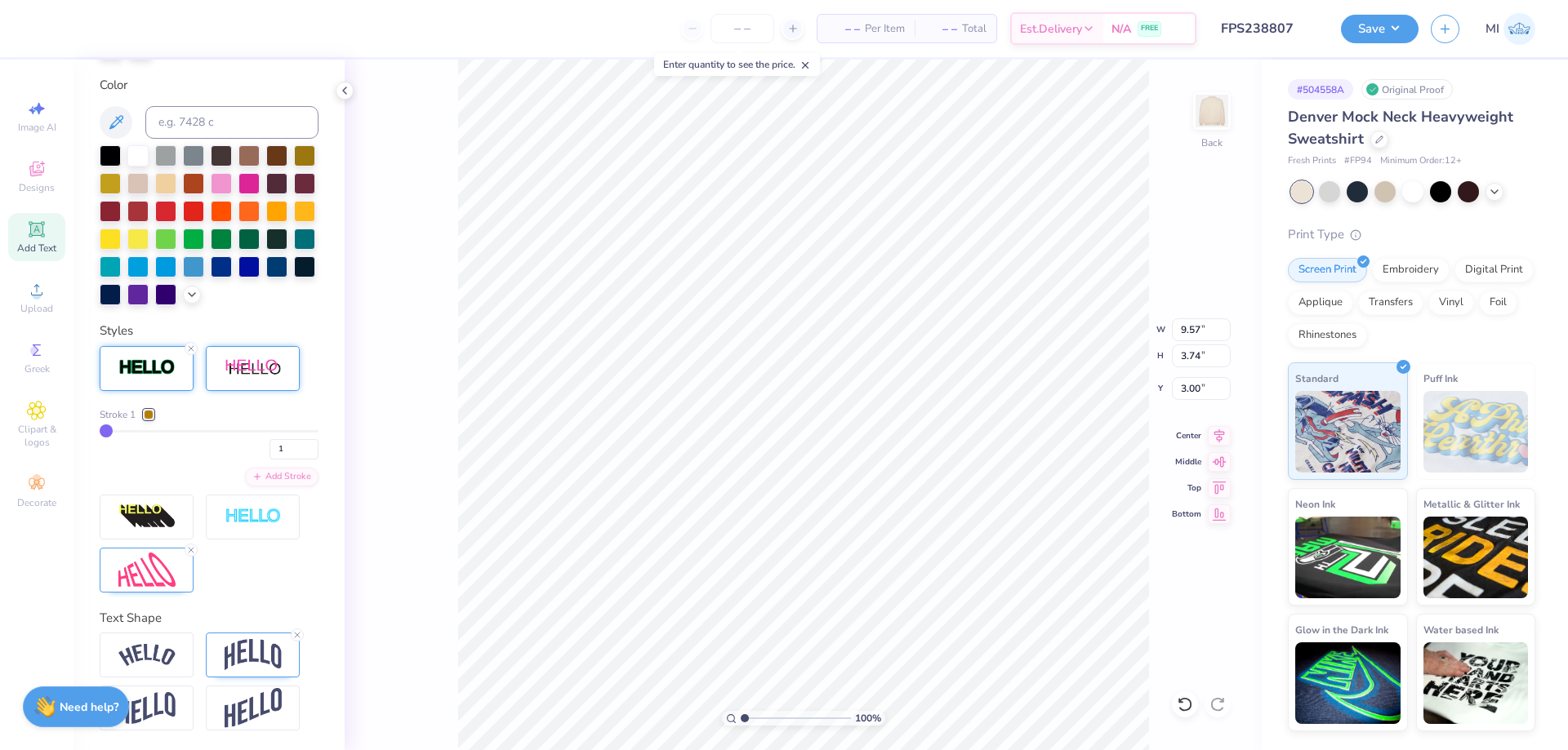
click at [255, 368] on img at bounding box center [253, 368] width 58 height 20
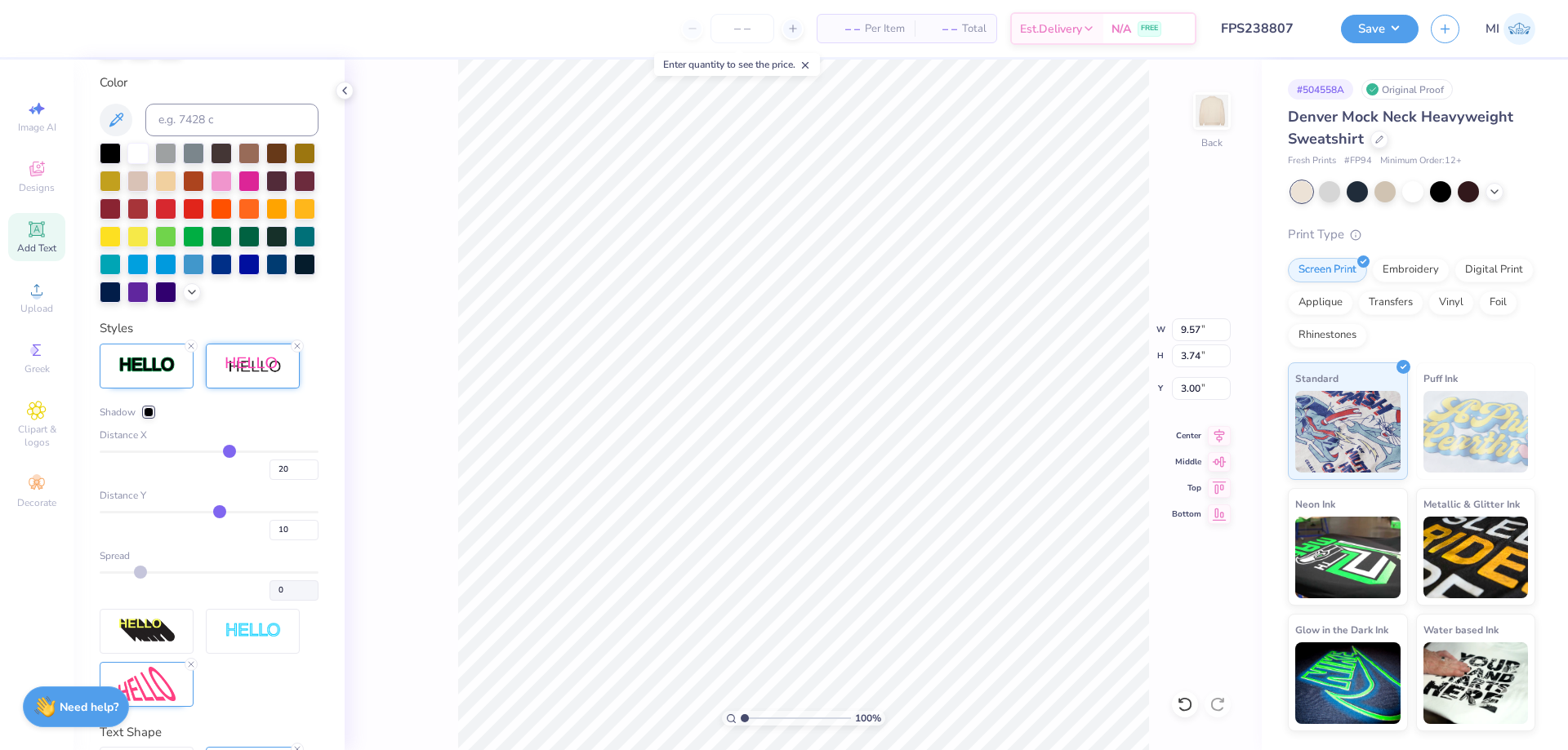
type input "11.47"
type input "4.10"
drag, startPoint x: 291, startPoint y: 469, endPoint x: 234, endPoint y: 467, distance: 57.0
click at [270, 467] on input "20" at bounding box center [294, 469] width 49 height 20
type input "0"
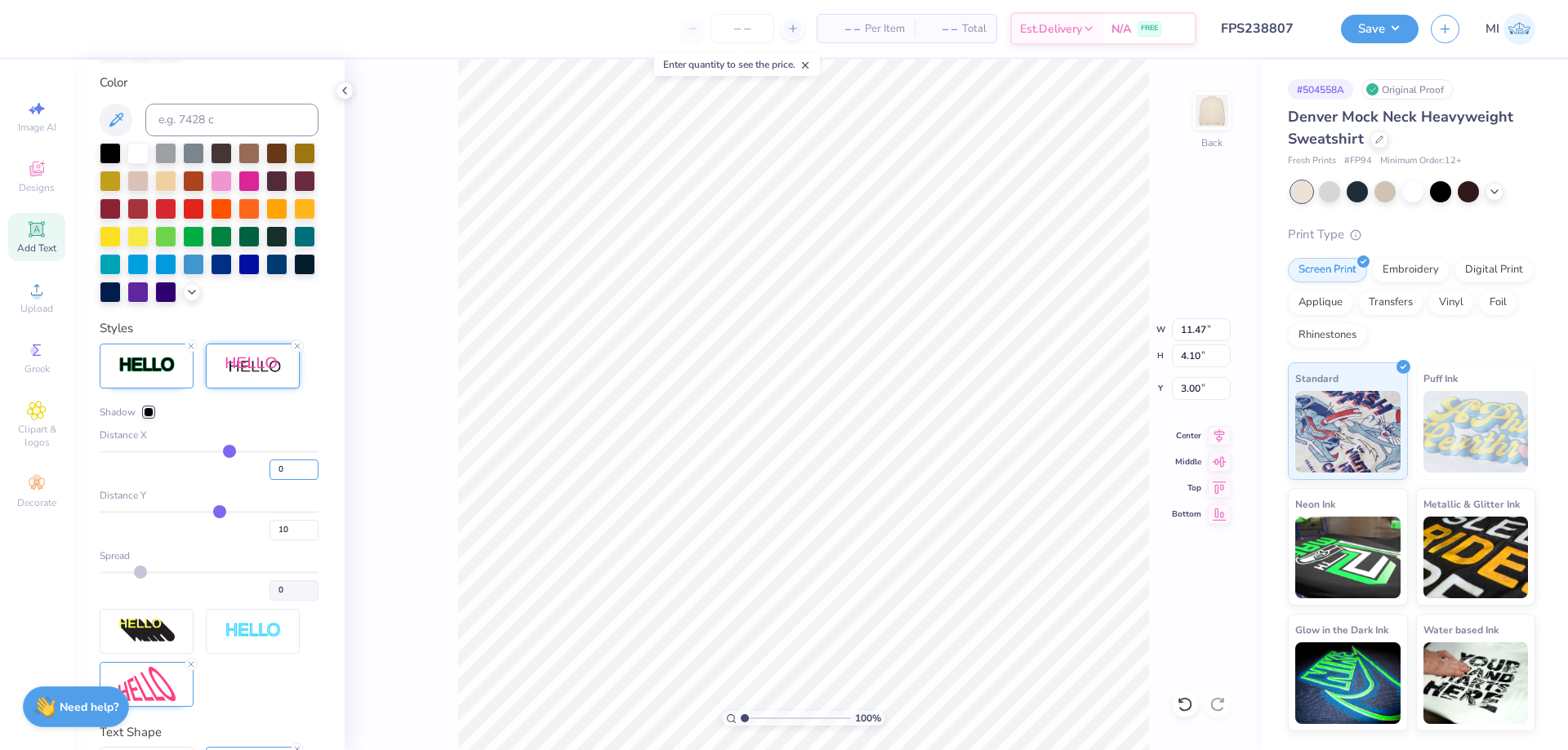
type input "0"
click at [270, 529] on input "10" at bounding box center [294, 529] width 49 height 20
type input "9.57"
drag, startPoint x: 294, startPoint y: 531, endPoint x: 250, endPoint y: 528, distance: 44.1
click at [270, 529] on input "10" at bounding box center [294, 529] width 49 height 20
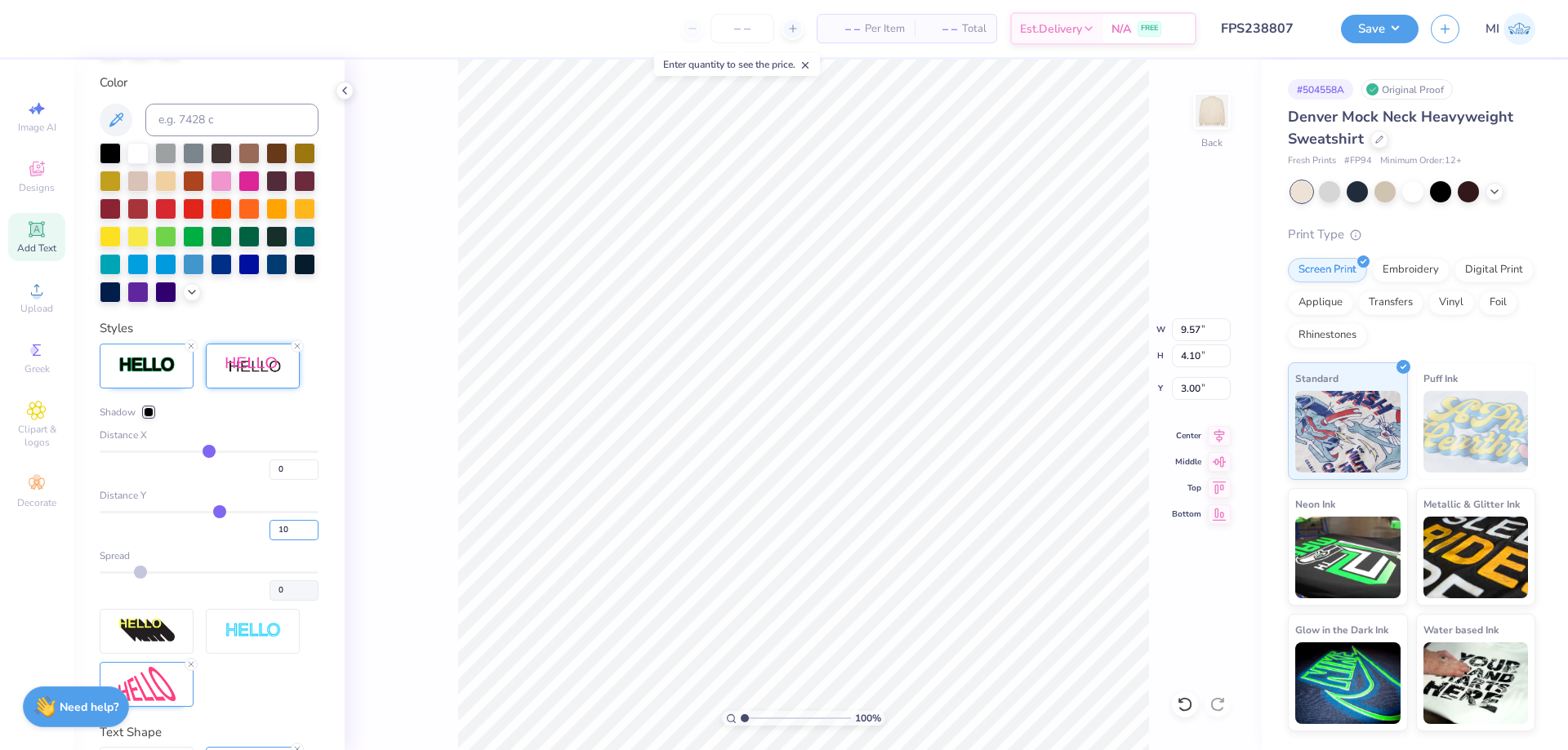
type input "5"
type input "3.92"
drag, startPoint x: 292, startPoint y: 529, endPoint x: 264, endPoint y: 529, distance: 28.0
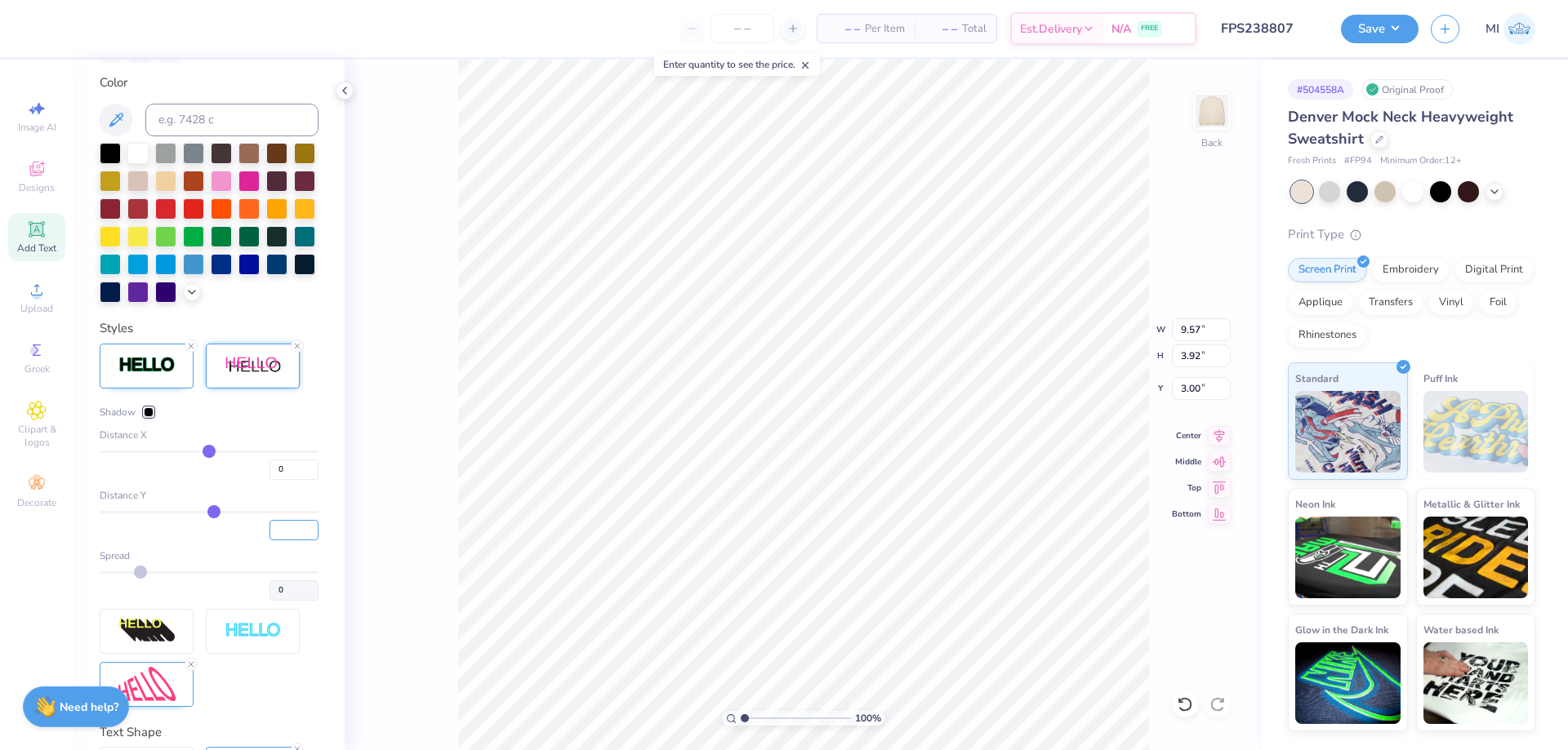
click at [270, 529] on input "number" at bounding box center [294, 529] width 49 height 20
type input "2"
type input "2.82"
type input "3.81"
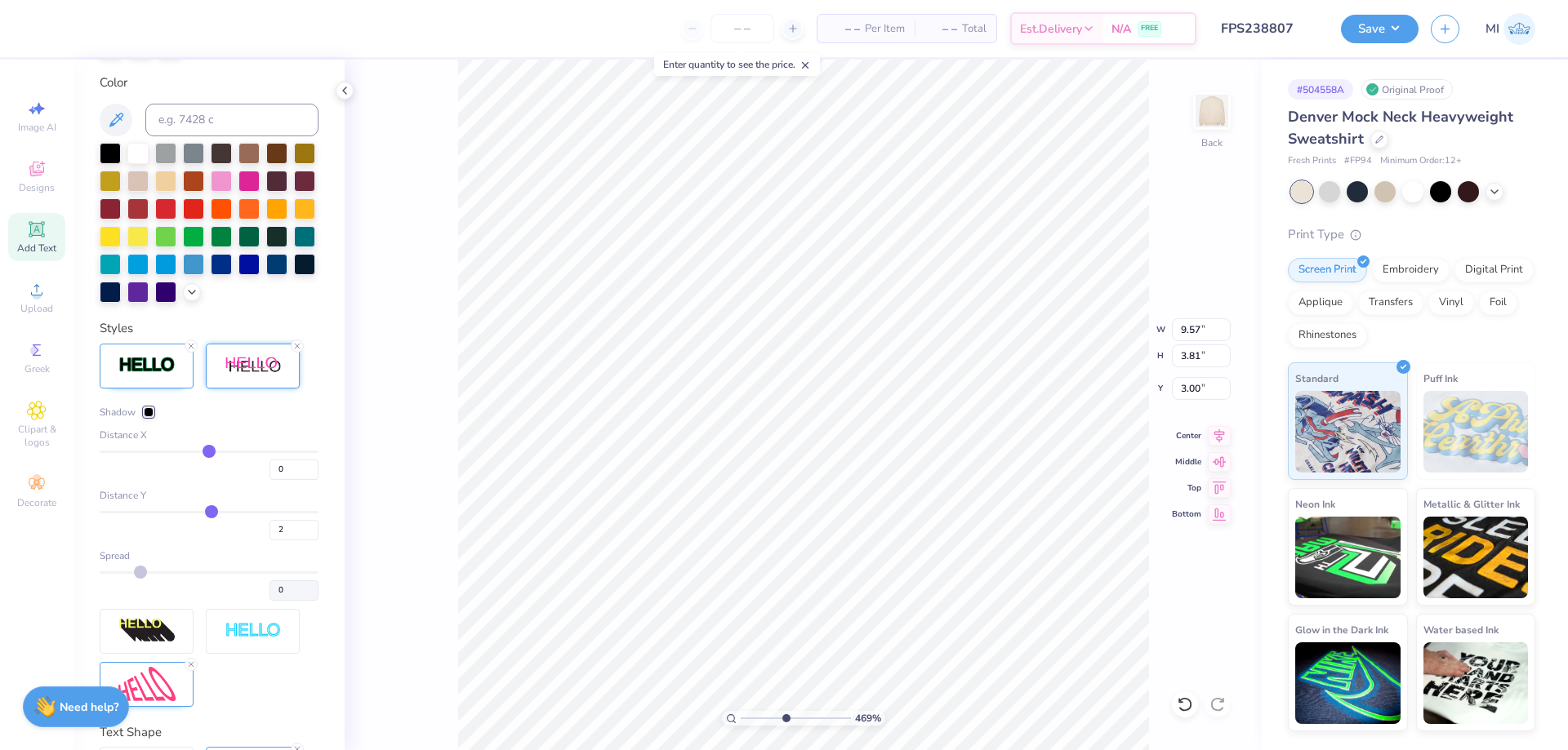
drag, startPoint x: 760, startPoint y: 719, endPoint x: 785, endPoint y: 714, distance: 25.5
click at [785, 714] on input "range" at bounding box center [796, 717] width 110 height 14
type input "4.69"
click at [294, 342] on div at bounding box center [297, 346] width 13 height 13
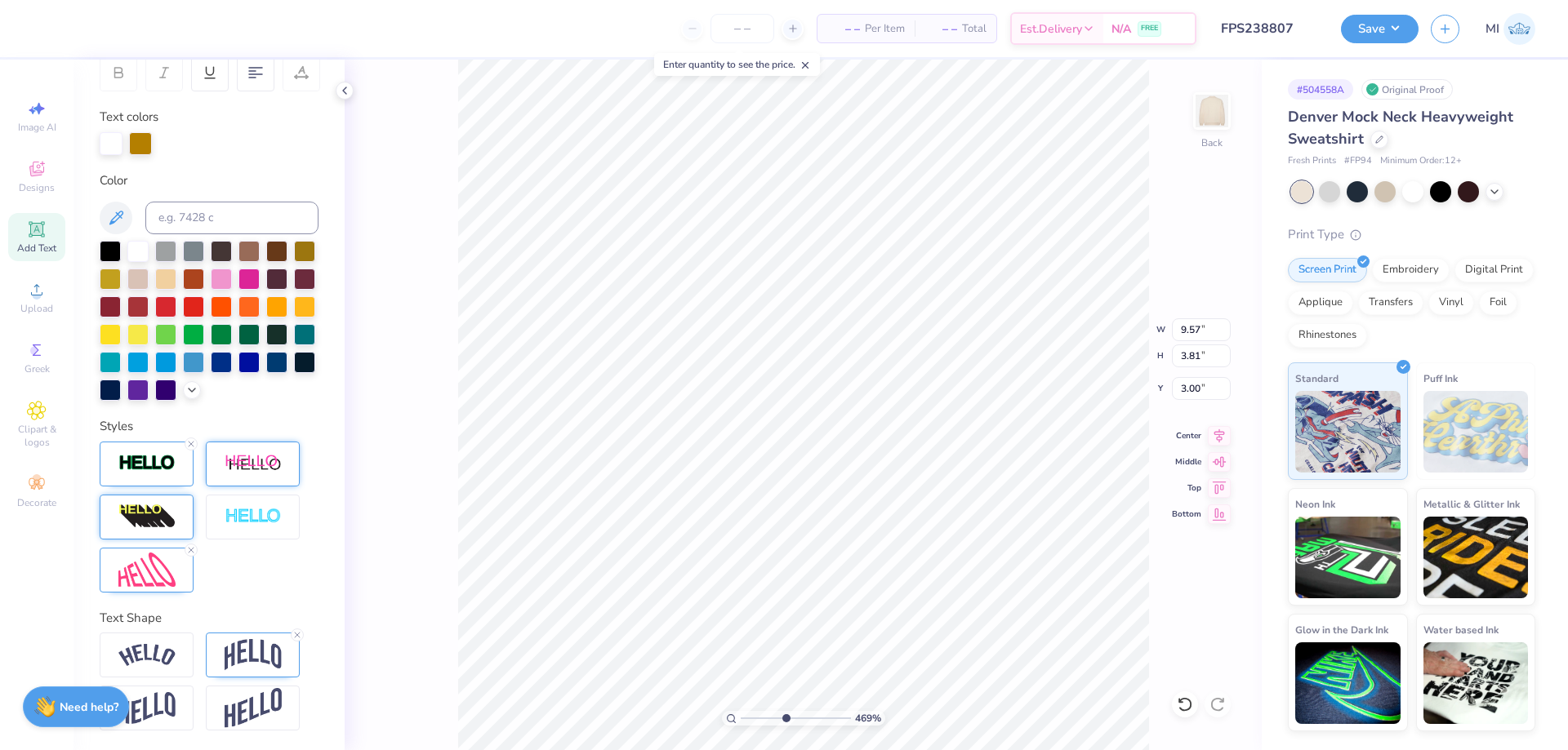
type input "3.74"
click at [159, 520] on img at bounding box center [147, 516] width 58 height 26
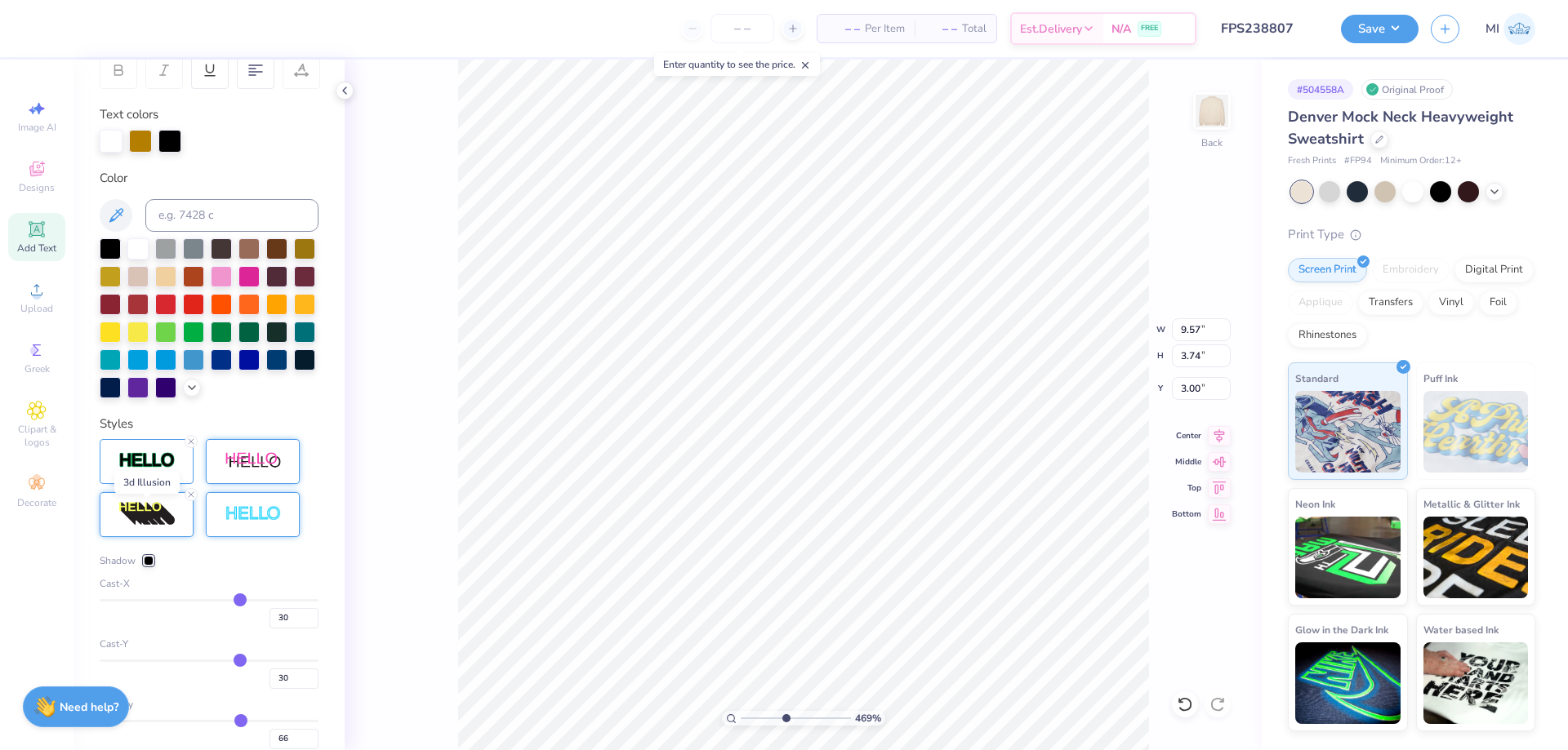
type input "12.42"
type input "4.85"
drag, startPoint x: 297, startPoint y: 615, endPoint x: 224, endPoint y: 607, distance: 73.4
click at [270, 608] on input "30" at bounding box center [294, 618] width 49 height 20
type input "0"
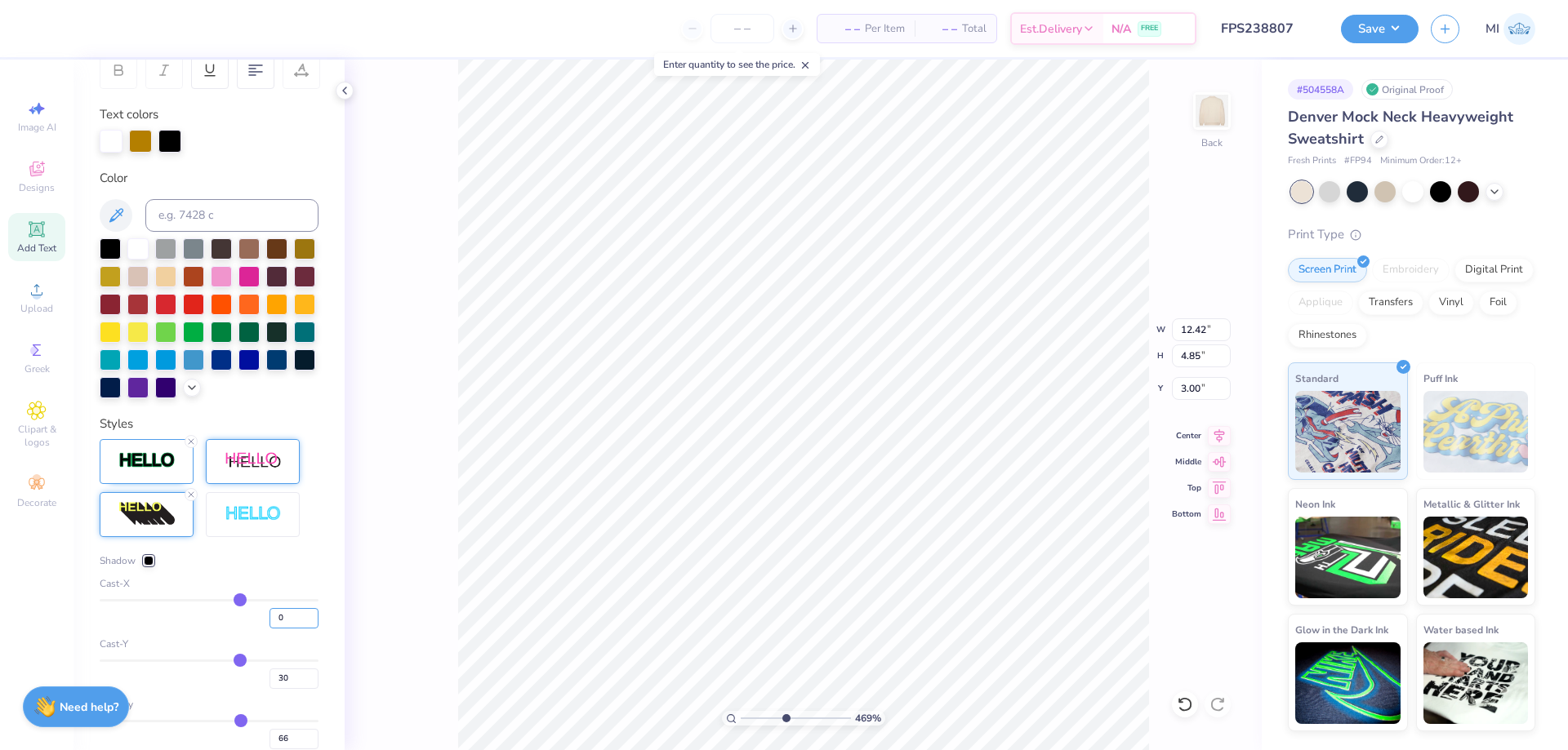
type input "0"
type input "9.57"
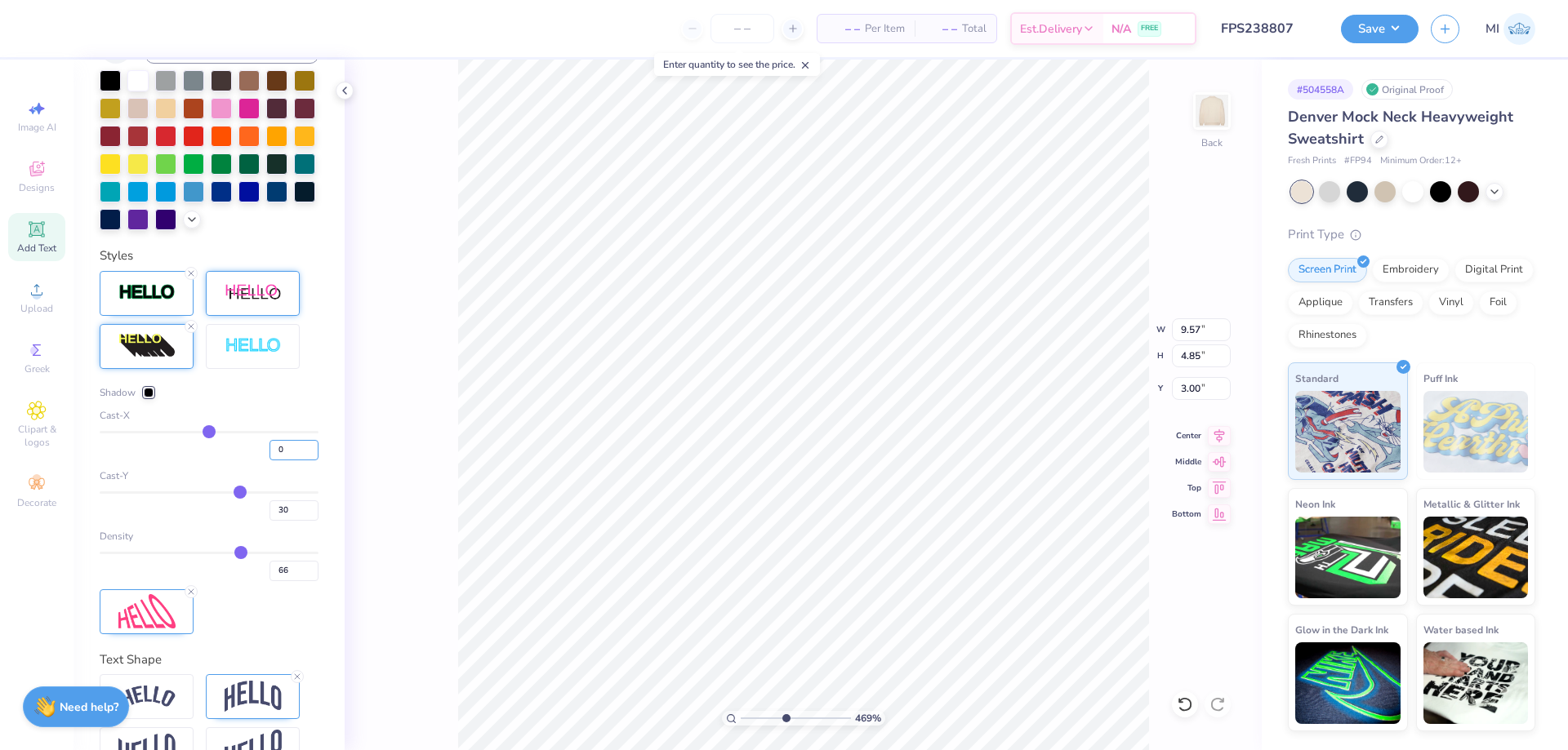
scroll to position [460, 0]
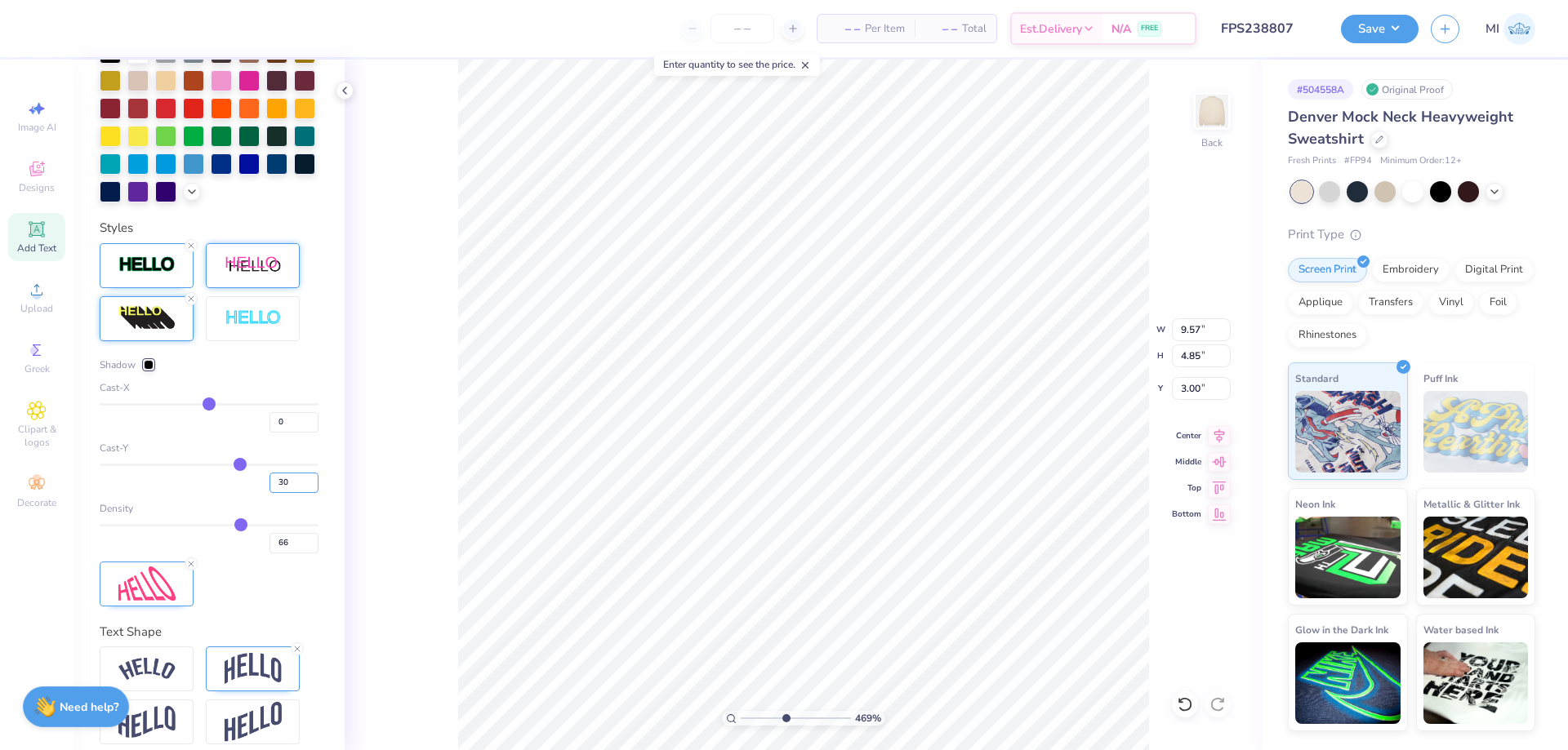
drag, startPoint x: 290, startPoint y: 481, endPoint x: 248, endPoint y: 480, distance: 42.0
click at [270, 480] on input "30" at bounding box center [294, 482] width 49 height 20
type input "2"
type input "3"
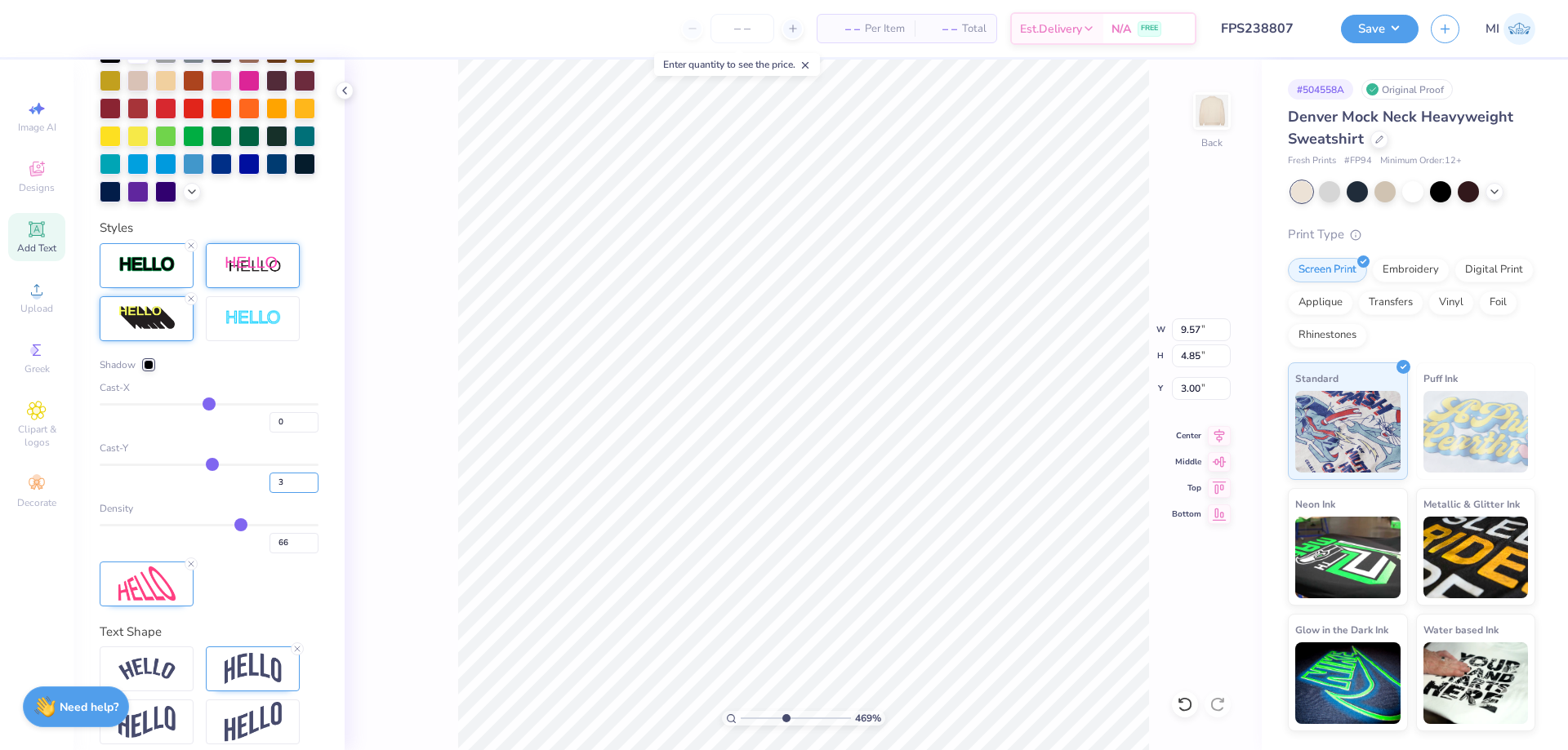
type input "3.84"
drag, startPoint x: 299, startPoint y: 488, endPoint x: 219, endPoint y: 447, distance: 89.9
click at [270, 473] on input "3" at bounding box center [294, 482] width 49 height 20
type input "2"
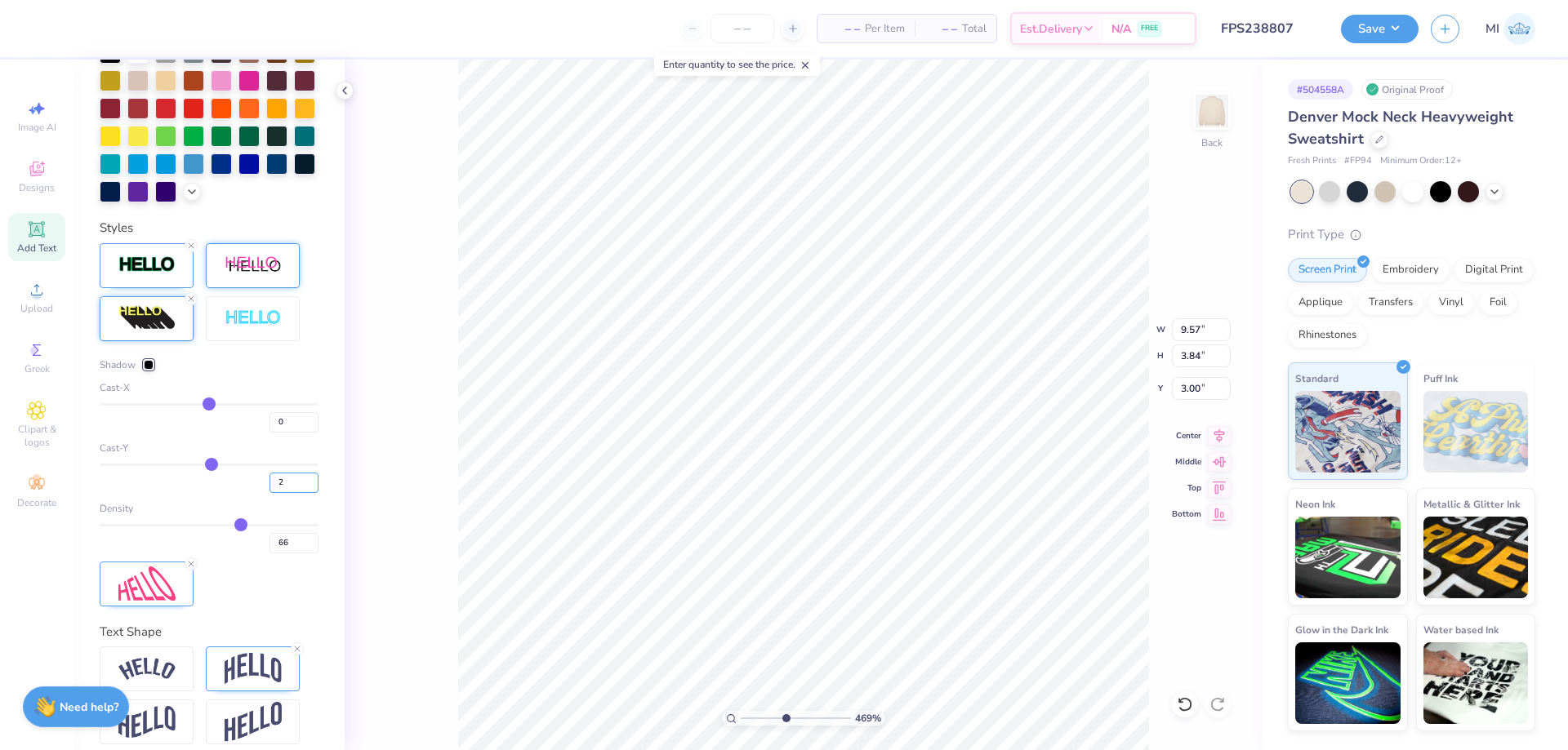
type input "3.81"
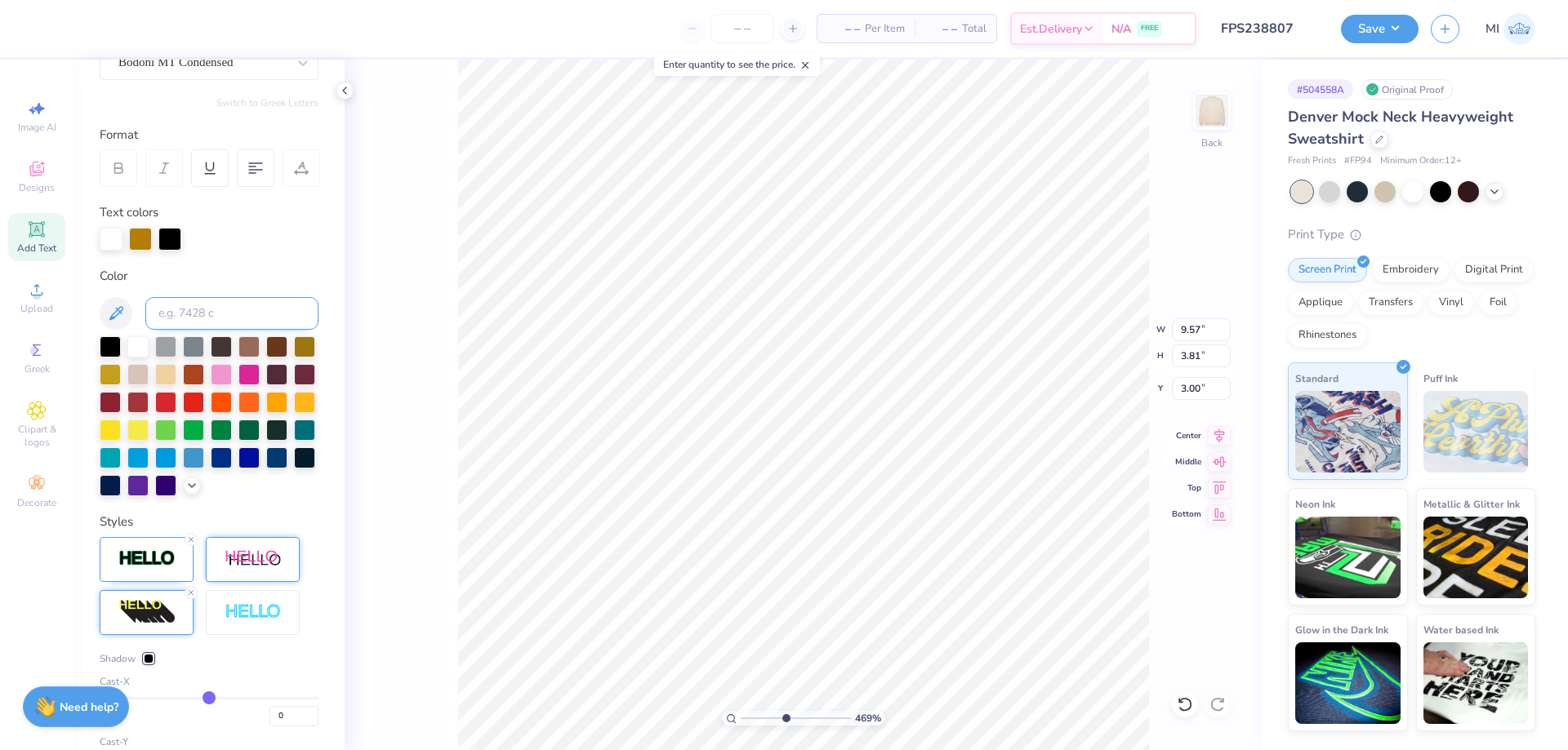
click at [202, 306] on input at bounding box center [232, 314] width 173 height 33
click at [169, 239] on div at bounding box center [170, 238] width 23 height 23
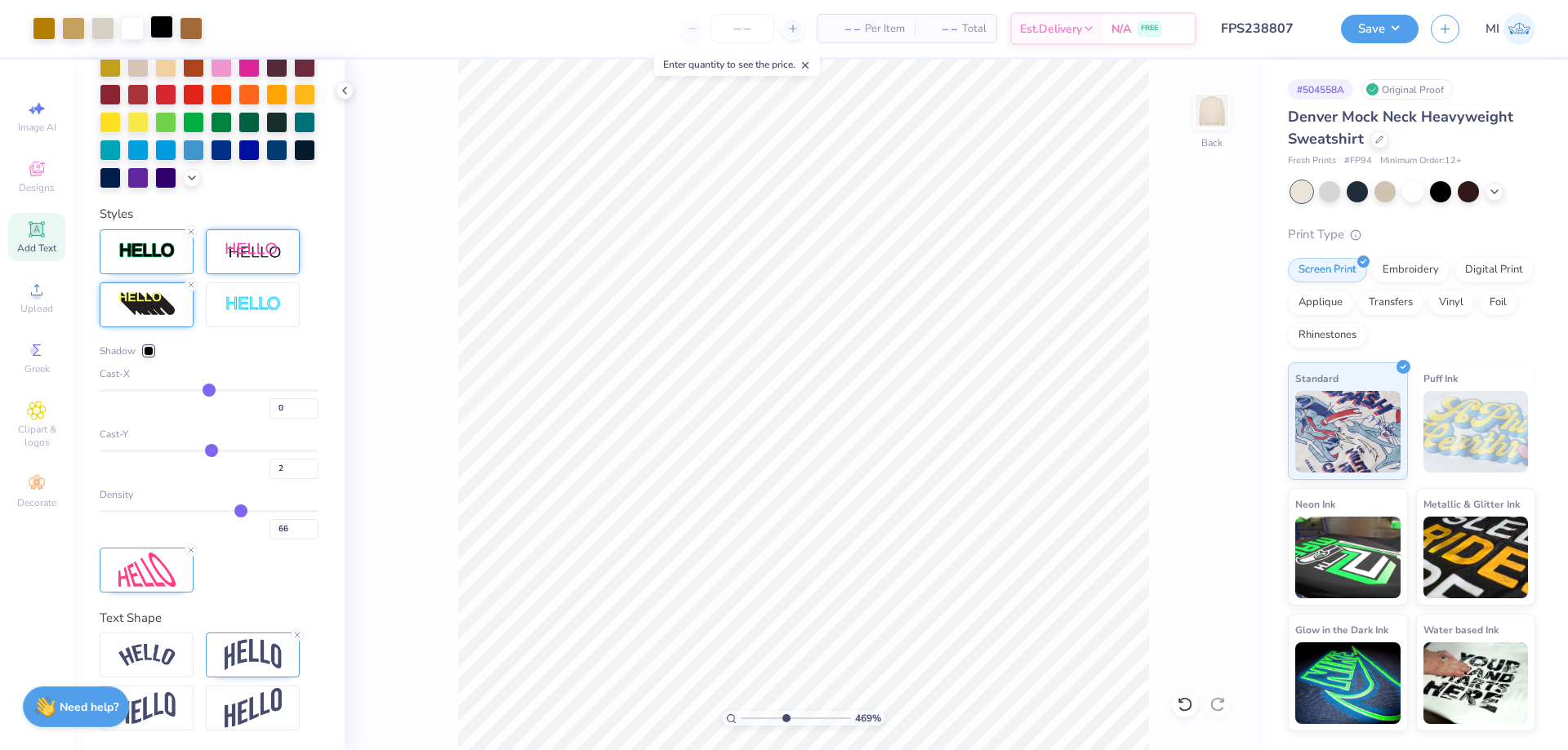
click at [169, 27] on div at bounding box center [162, 27] width 23 height 23
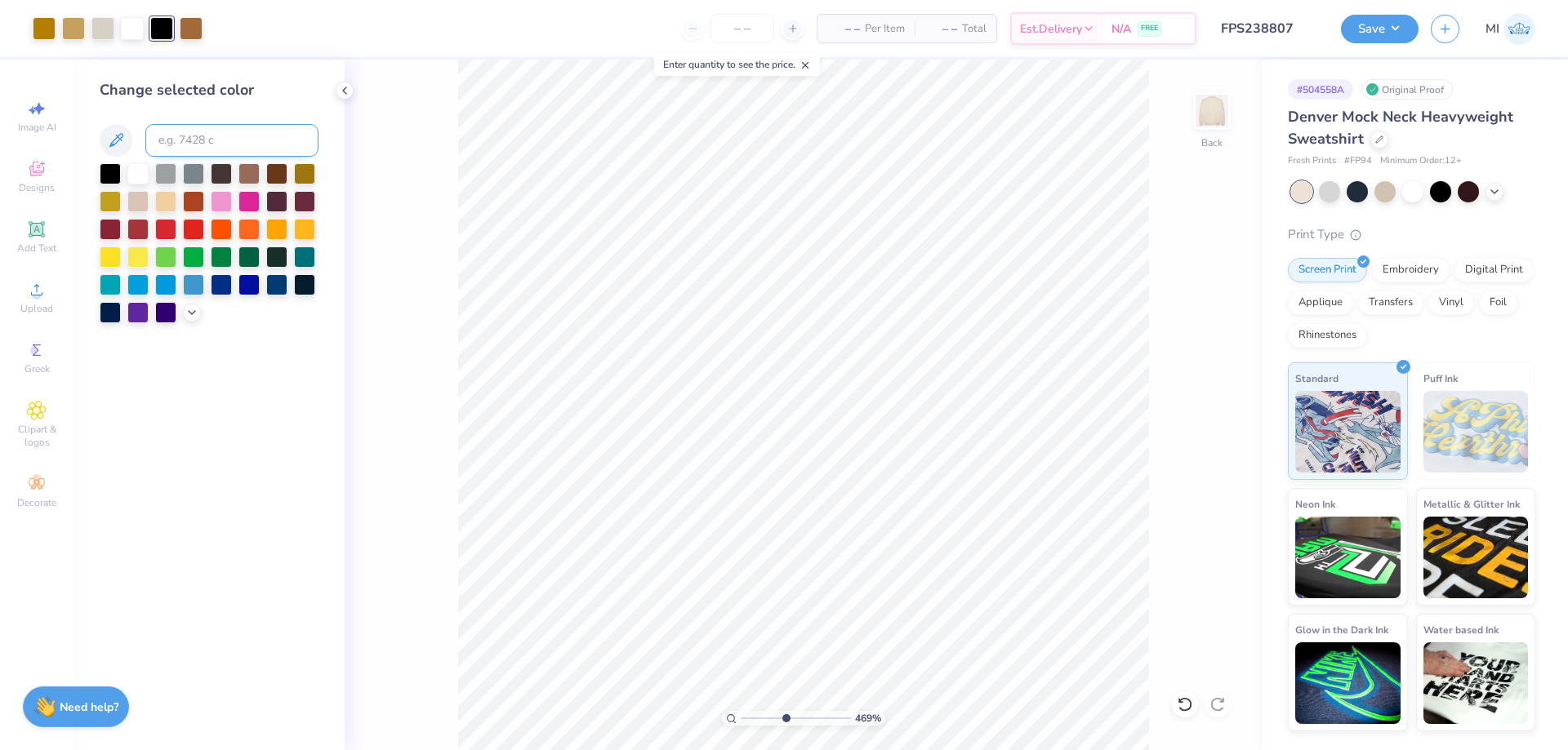
click at [223, 152] on input at bounding box center [232, 140] width 173 height 33
type input "7551"
drag, startPoint x: 754, startPoint y: 725, endPoint x: 723, endPoint y: 722, distance: 31.1
type input "1"
click at [741, 722] on input "range" at bounding box center [796, 717] width 110 height 14
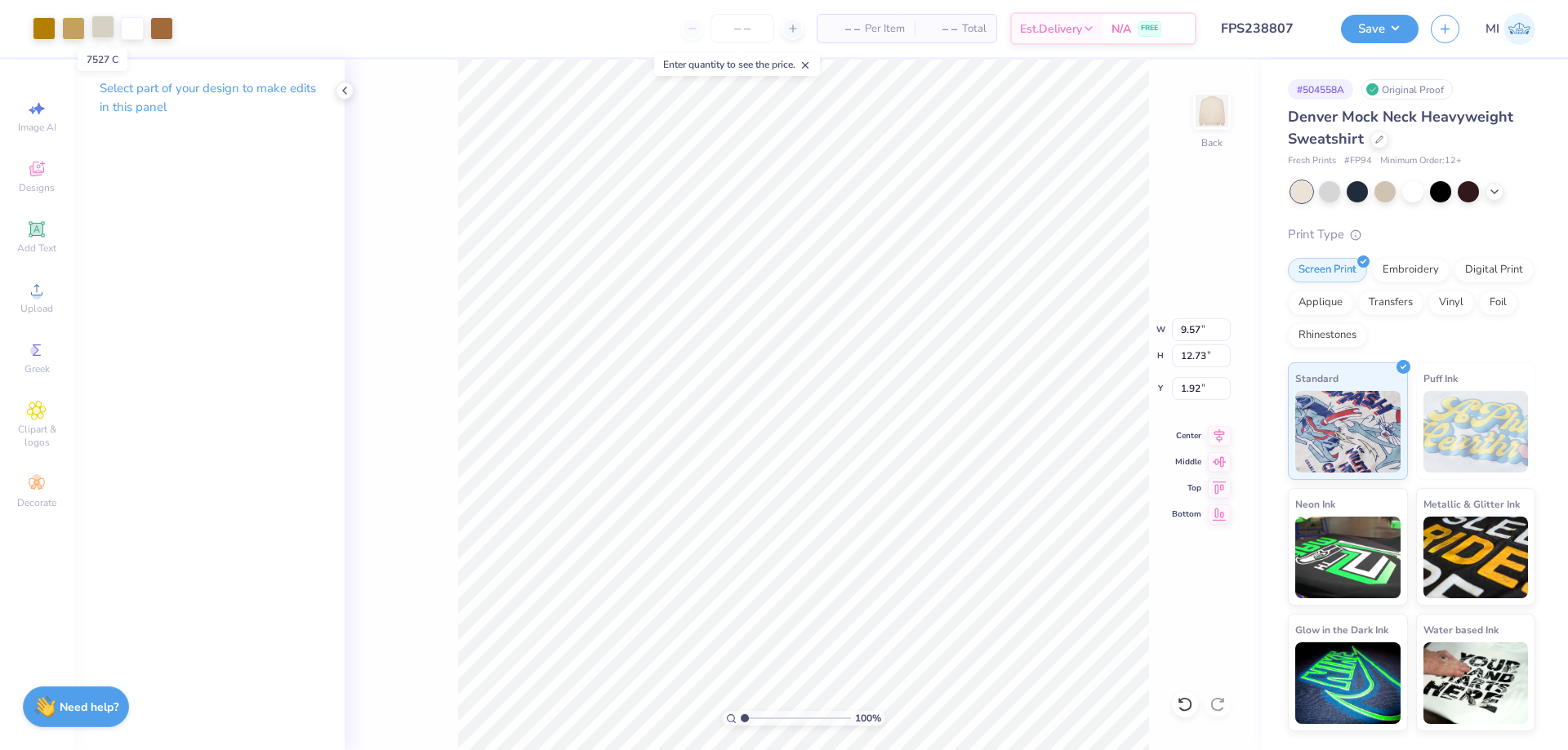
click at [105, 32] on div at bounding box center [103, 27] width 23 height 23
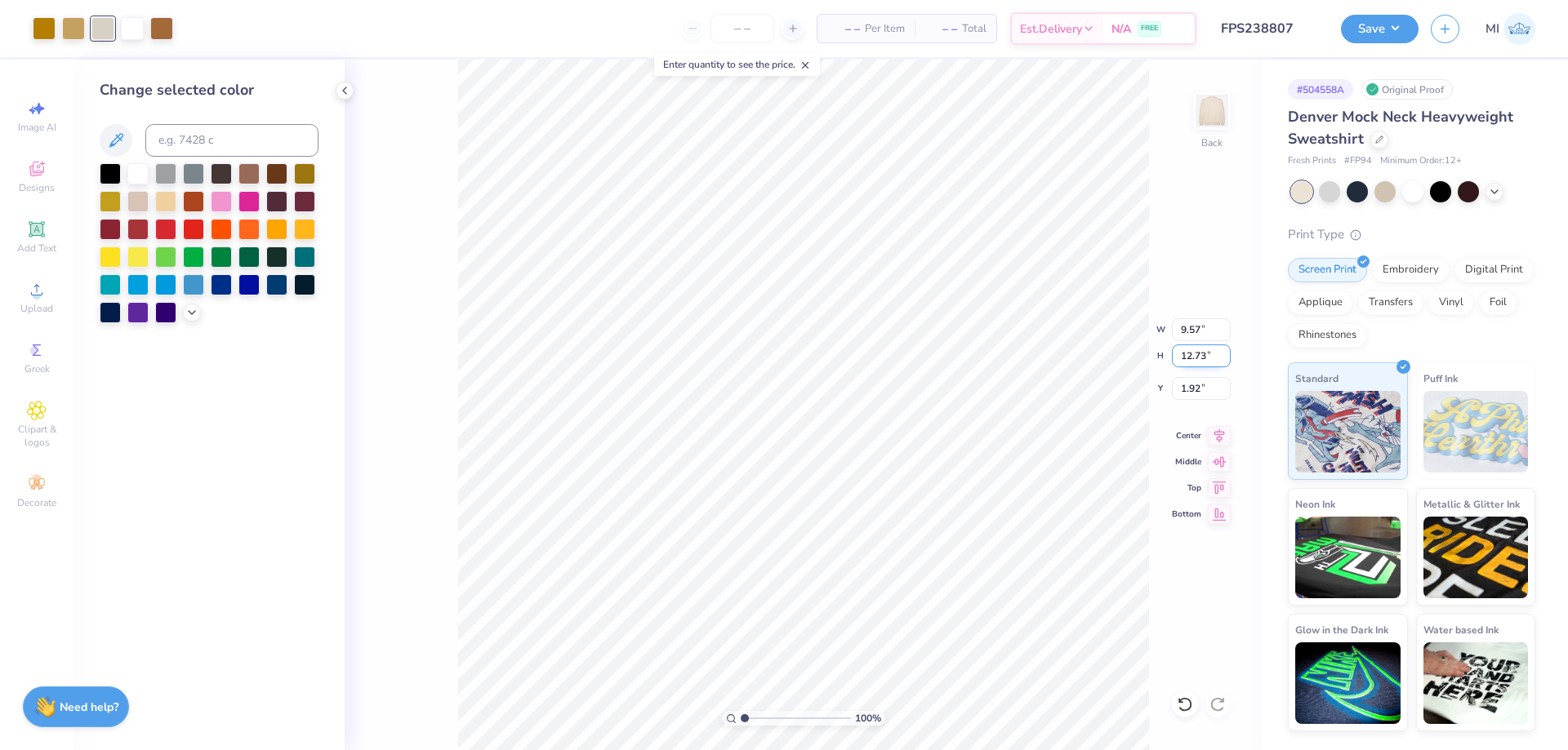
click at [1196, 359] on input "12.73" at bounding box center [1200, 356] width 59 height 23
click at [1197, 359] on input "1" at bounding box center [1200, 356] width 59 height 23
type input "14"
type input "10.52"
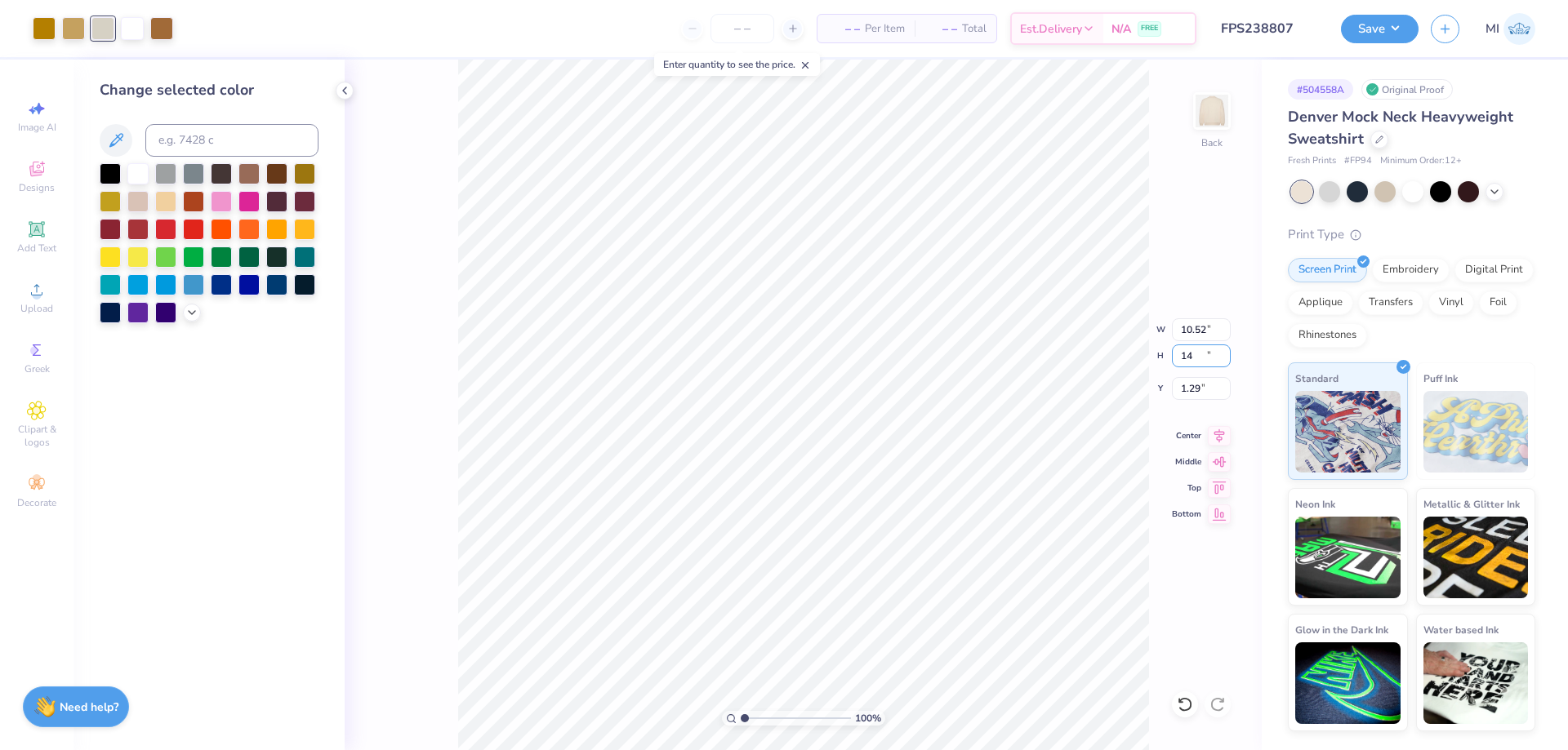
type input "14.00"
click at [1198, 397] on input "1.29" at bounding box center [1200, 388] width 59 height 23
type input "2.00"
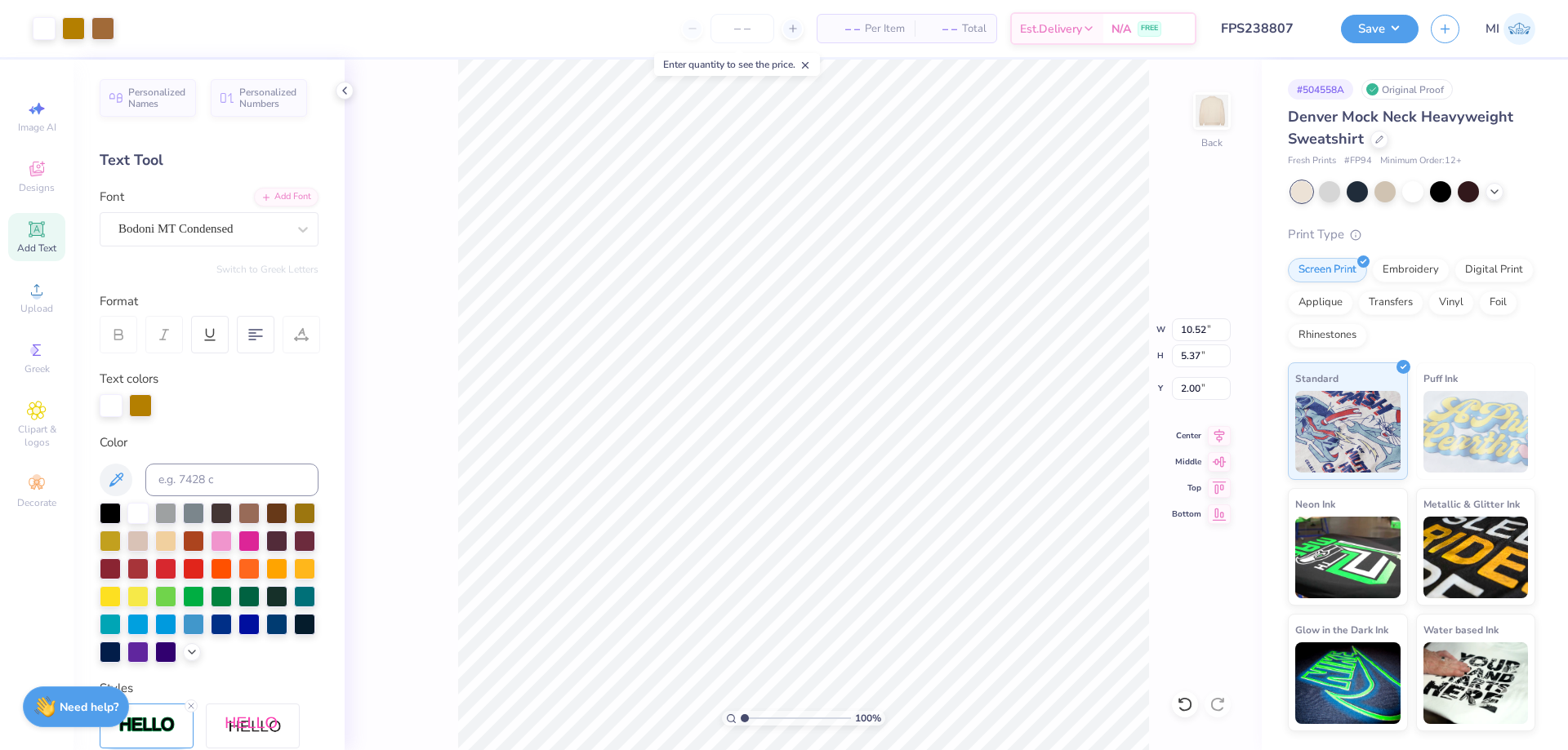
type input "5.37"
type input "2.00"
click at [1199, 334] on input "10.52" at bounding box center [1200, 330] width 59 height 23
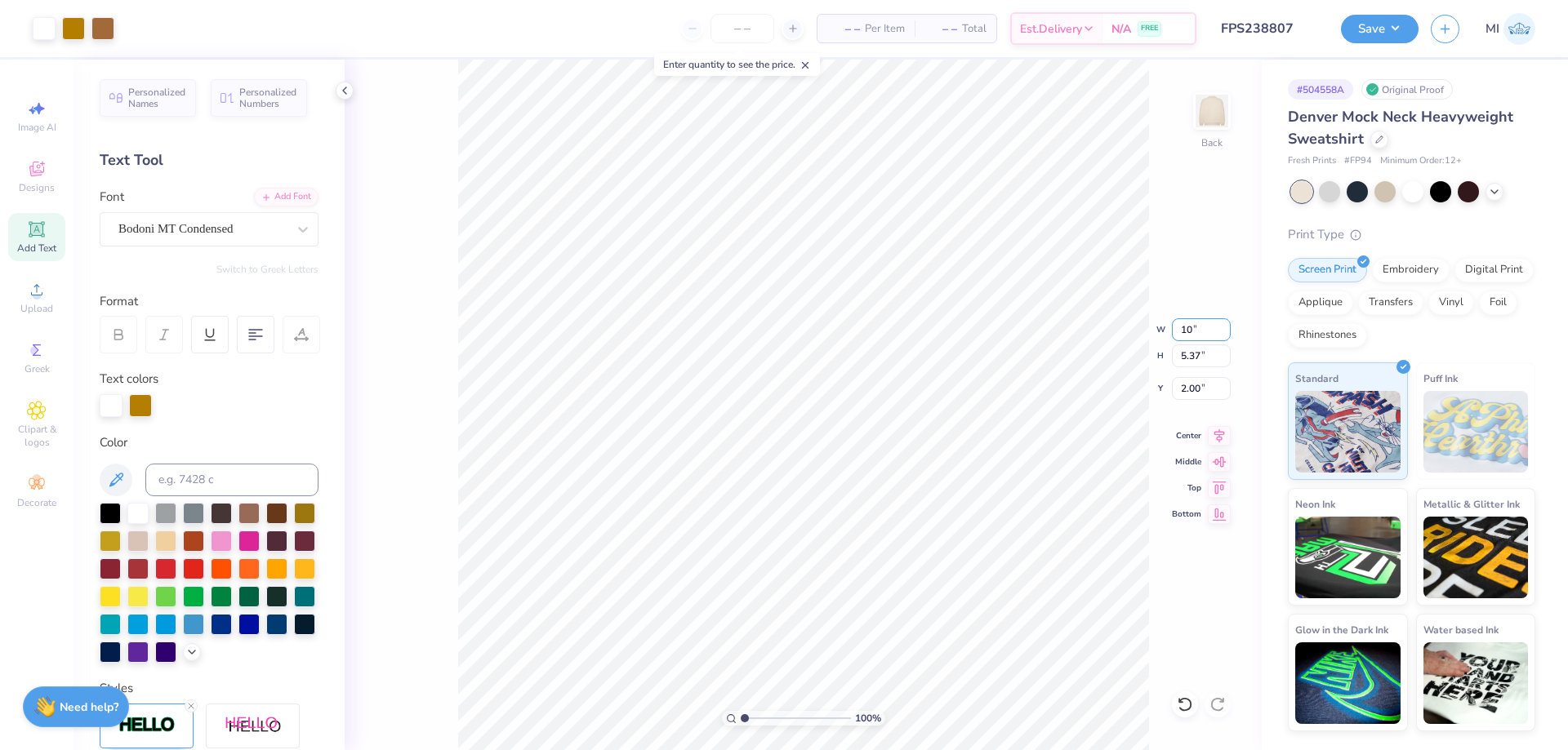
type input "10.00"
type input "5.10"
type input "2.13"
click at [1188, 389] on input "2.13" at bounding box center [1200, 388] width 59 height 23
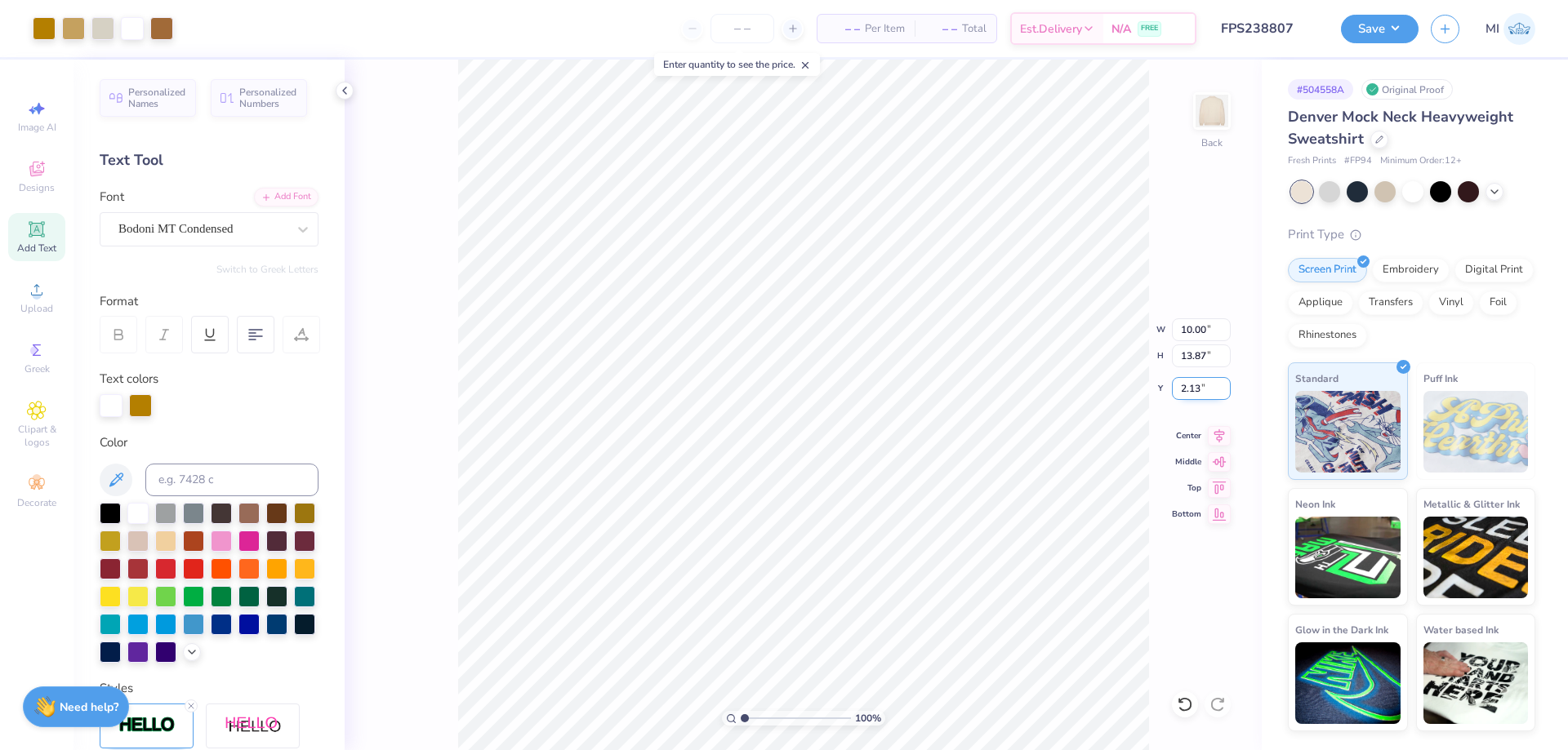
click at [1188, 389] on input "2.13" at bounding box center [1200, 388] width 59 height 23
type input "2.00"
click at [1366, 27] on button "Save" at bounding box center [1380, 27] width 78 height 29
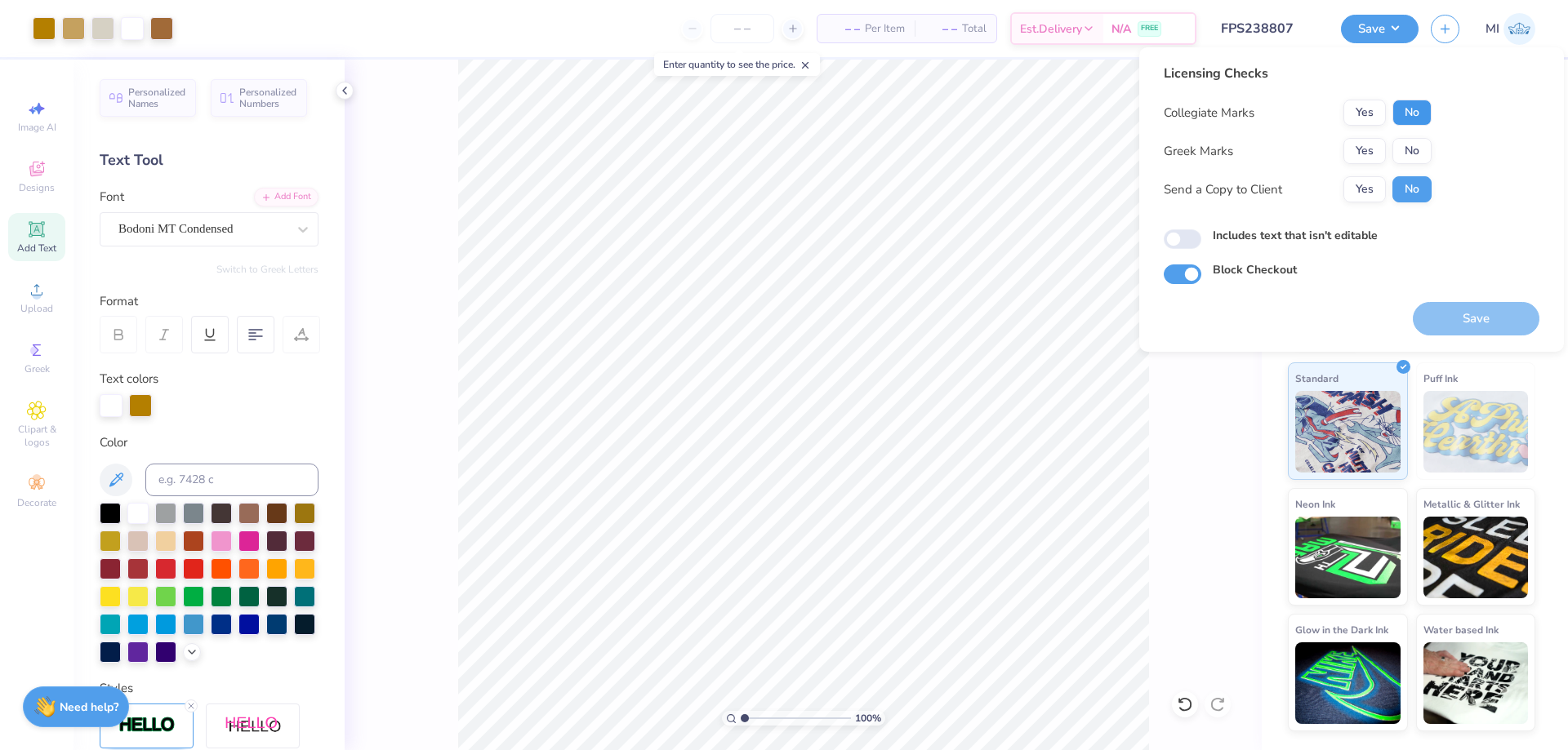
click at [1420, 120] on button "No" at bounding box center [1412, 112] width 39 height 26
click at [1418, 154] on button "No" at bounding box center [1412, 151] width 39 height 26
click at [1462, 326] on button "Save" at bounding box center [1476, 318] width 127 height 34
